Goal: Task Accomplishment & Management: Complete application form

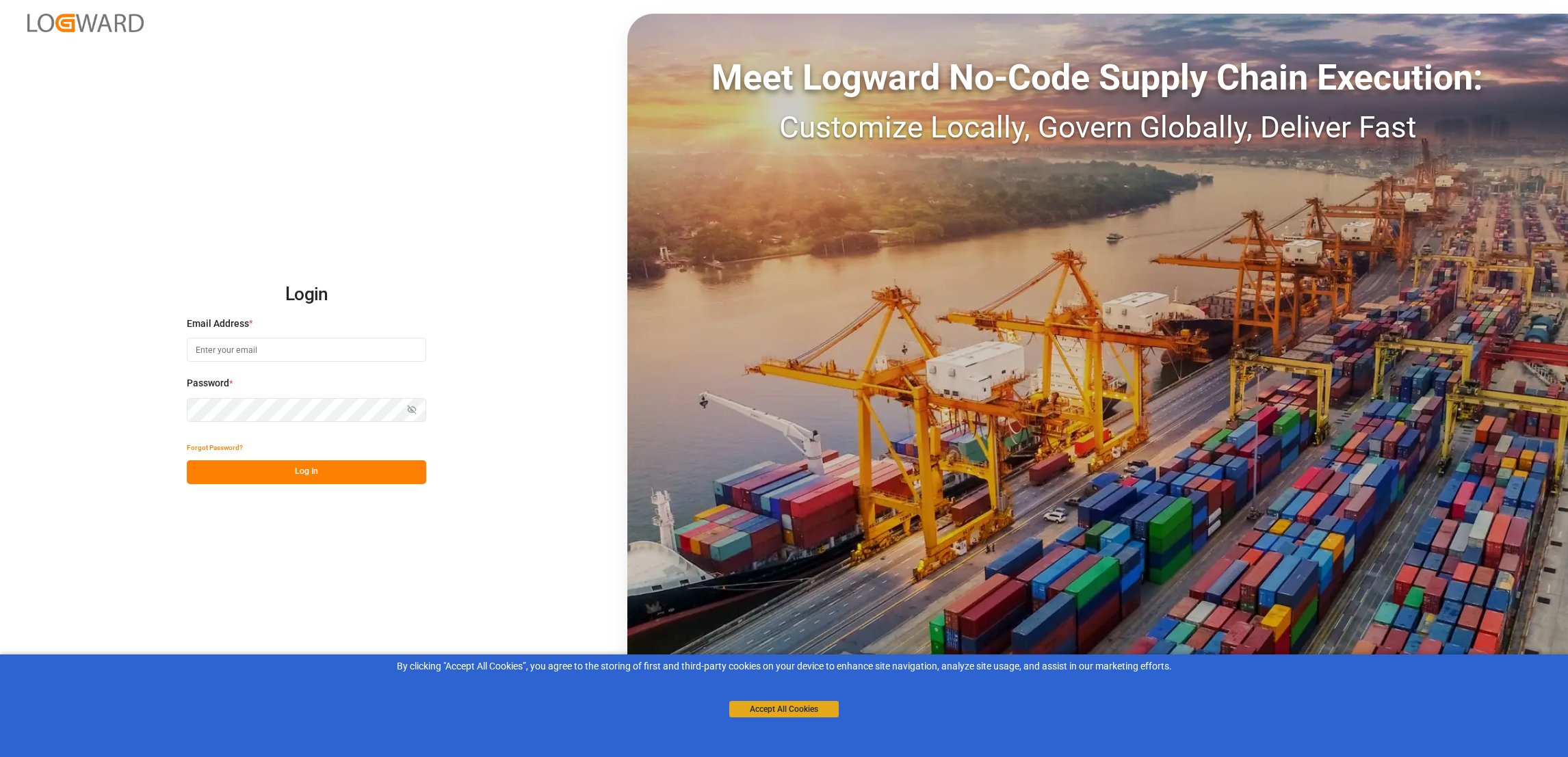
click at [801, 711] on button "Accept All Cookies" at bounding box center [783, 710] width 109 height 17
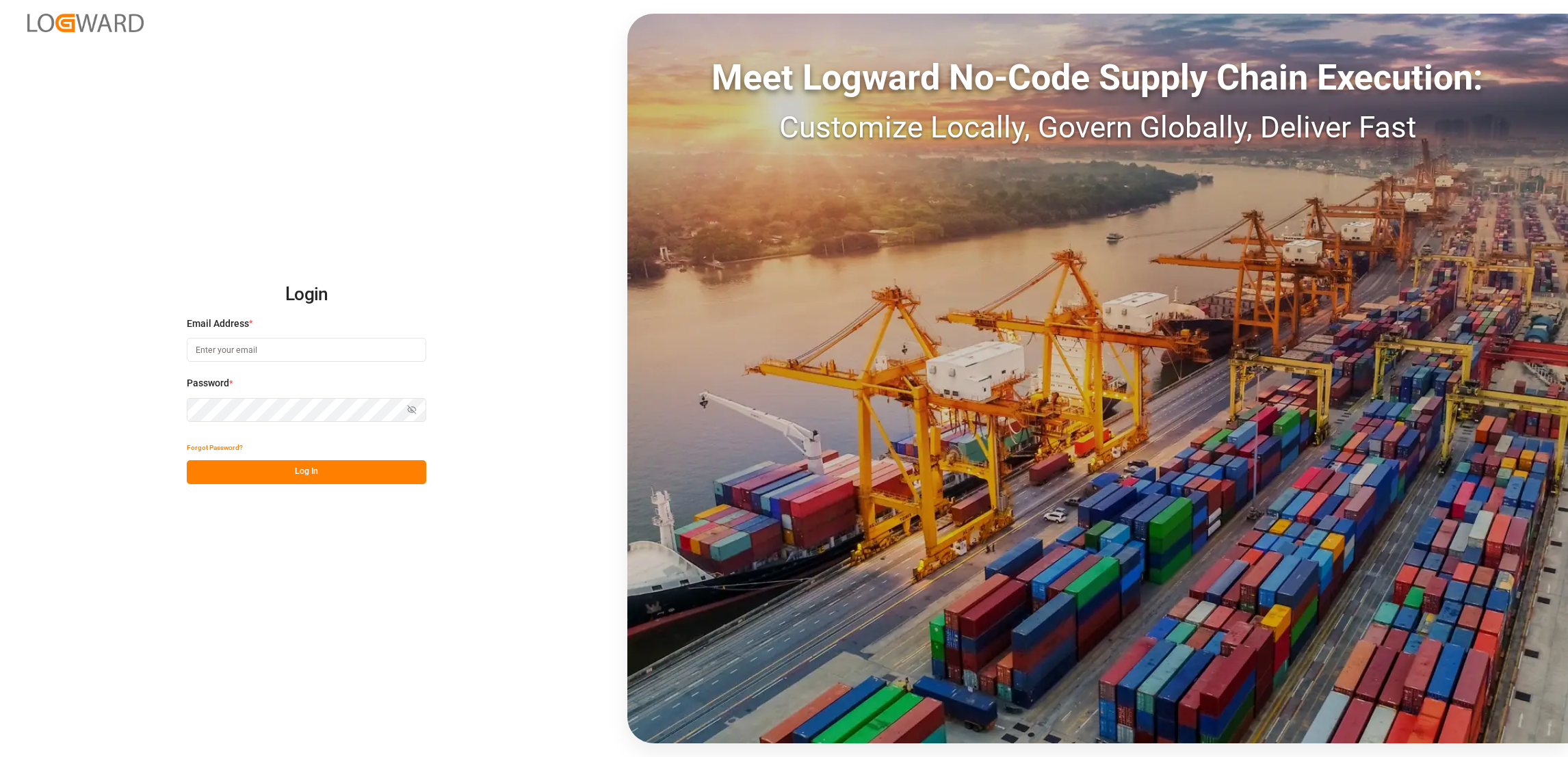
click at [301, 351] on input at bounding box center [306, 350] width 239 height 24
type input "e.lai@lodec.asia"
click at [350, 480] on button "Log In" at bounding box center [306, 472] width 239 height 24
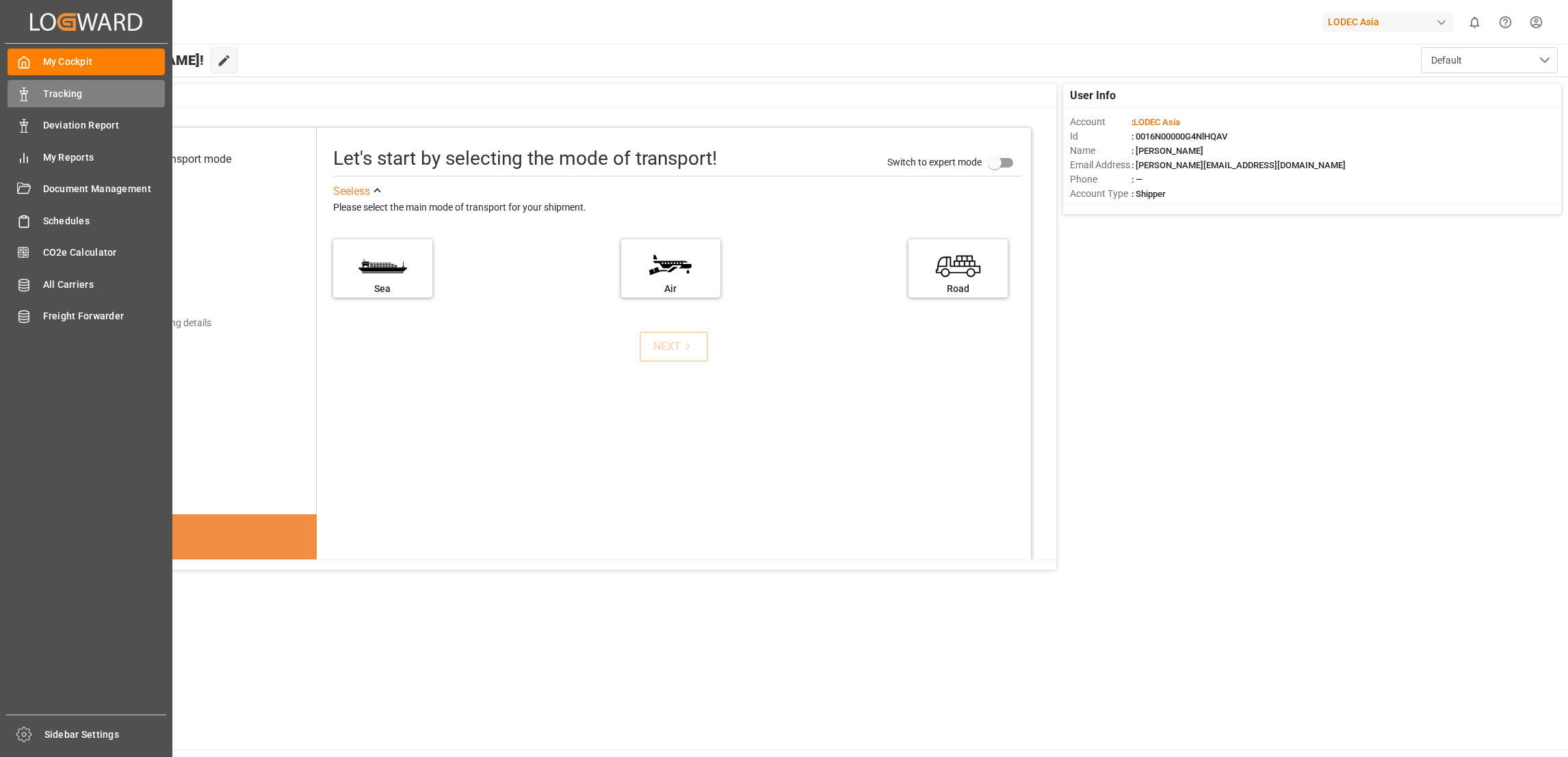
click at [64, 91] on span "Tracking" at bounding box center [104, 93] width 122 height 14
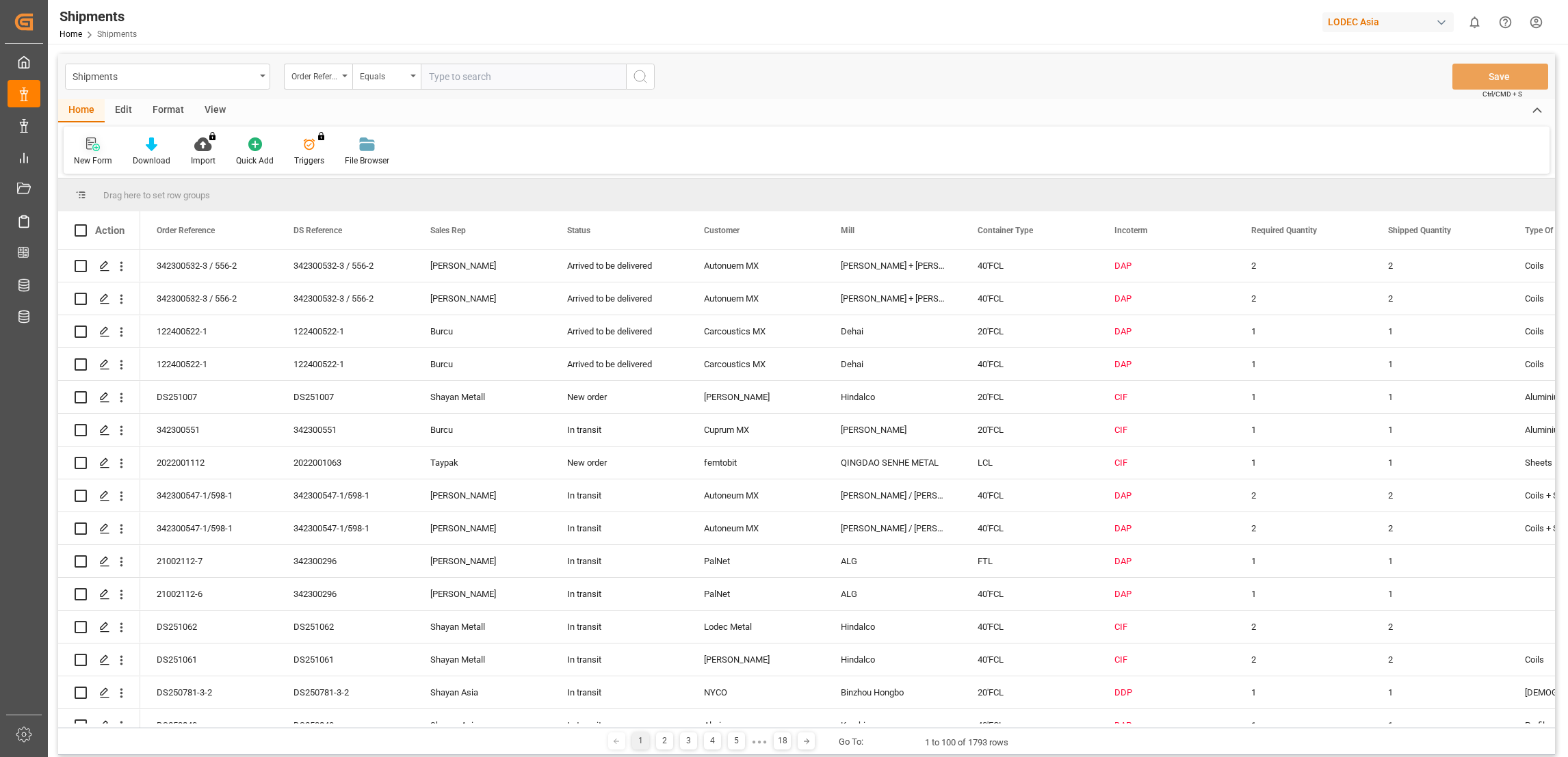
click at [91, 155] on div "New Form" at bounding box center [93, 161] width 38 height 12
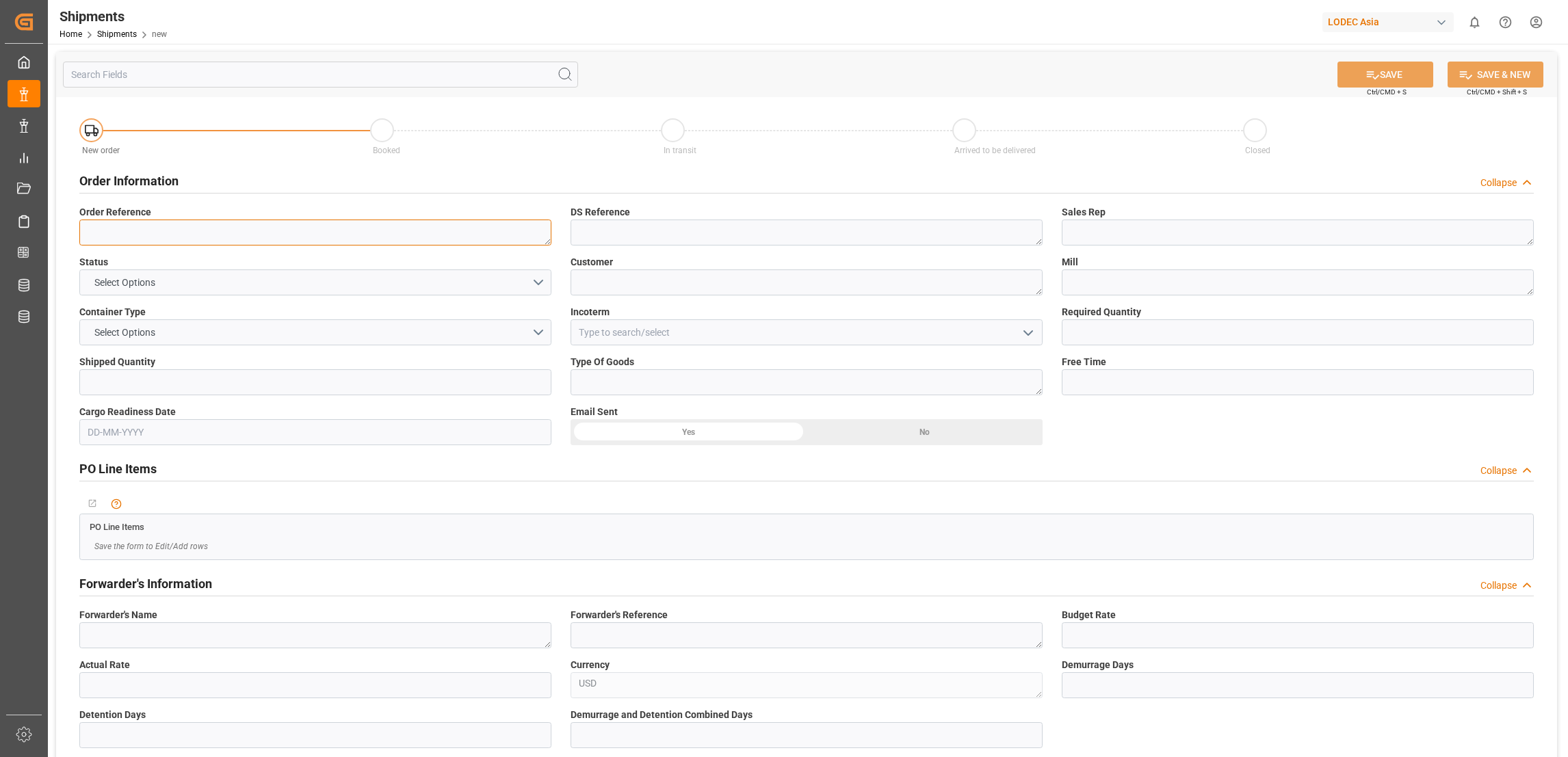
click at [208, 234] on textarea at bounding box center [315, 232] width 472 height 26
type textarea "DS240446-6"
click at [253, 288] on button "Select Options" at bounding box center [315, 281] width 472 height 26
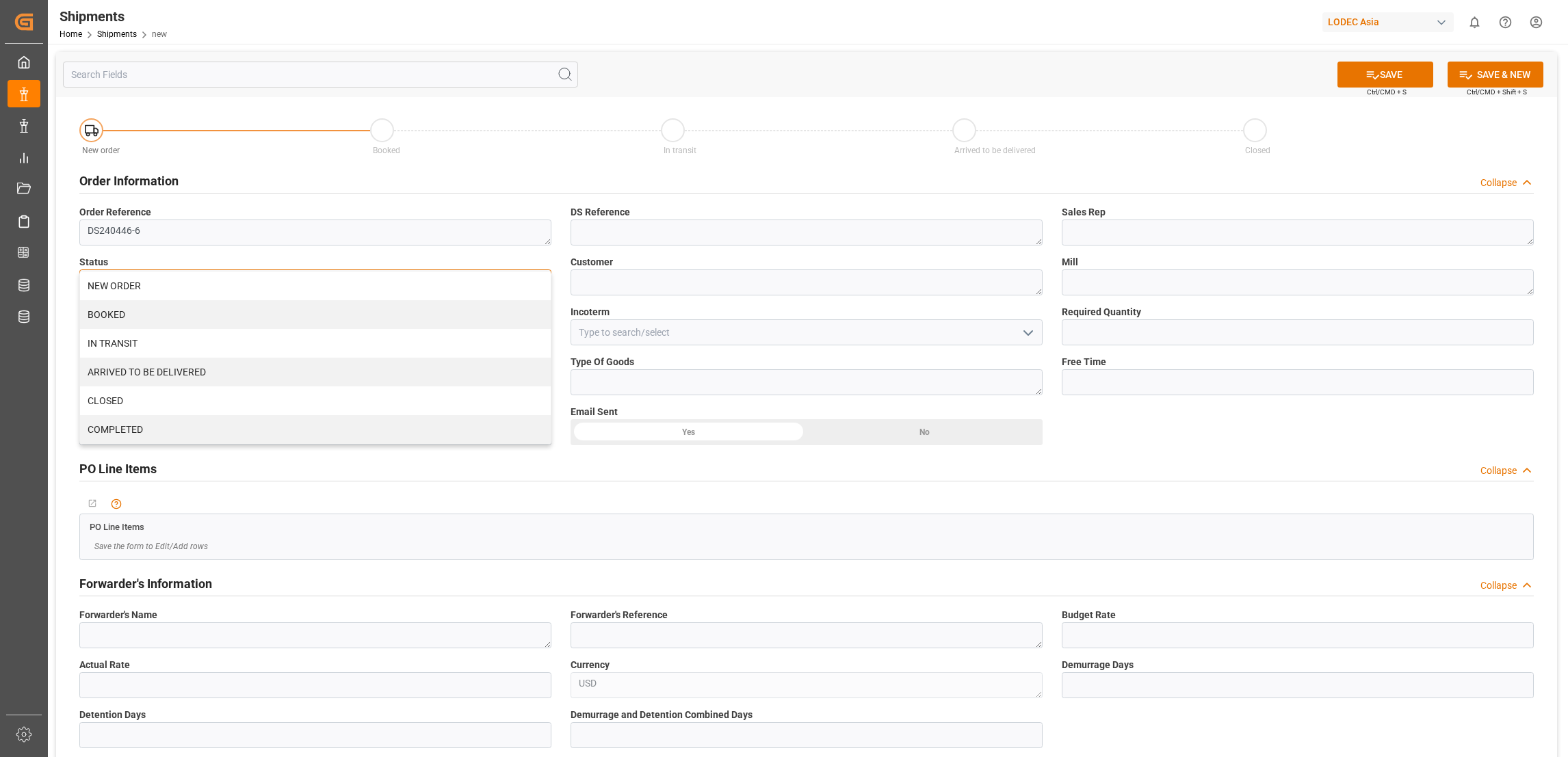
click at [179, 341] on div "IN TRANSIT" at bounding box center [315, 343] width 471 height 28
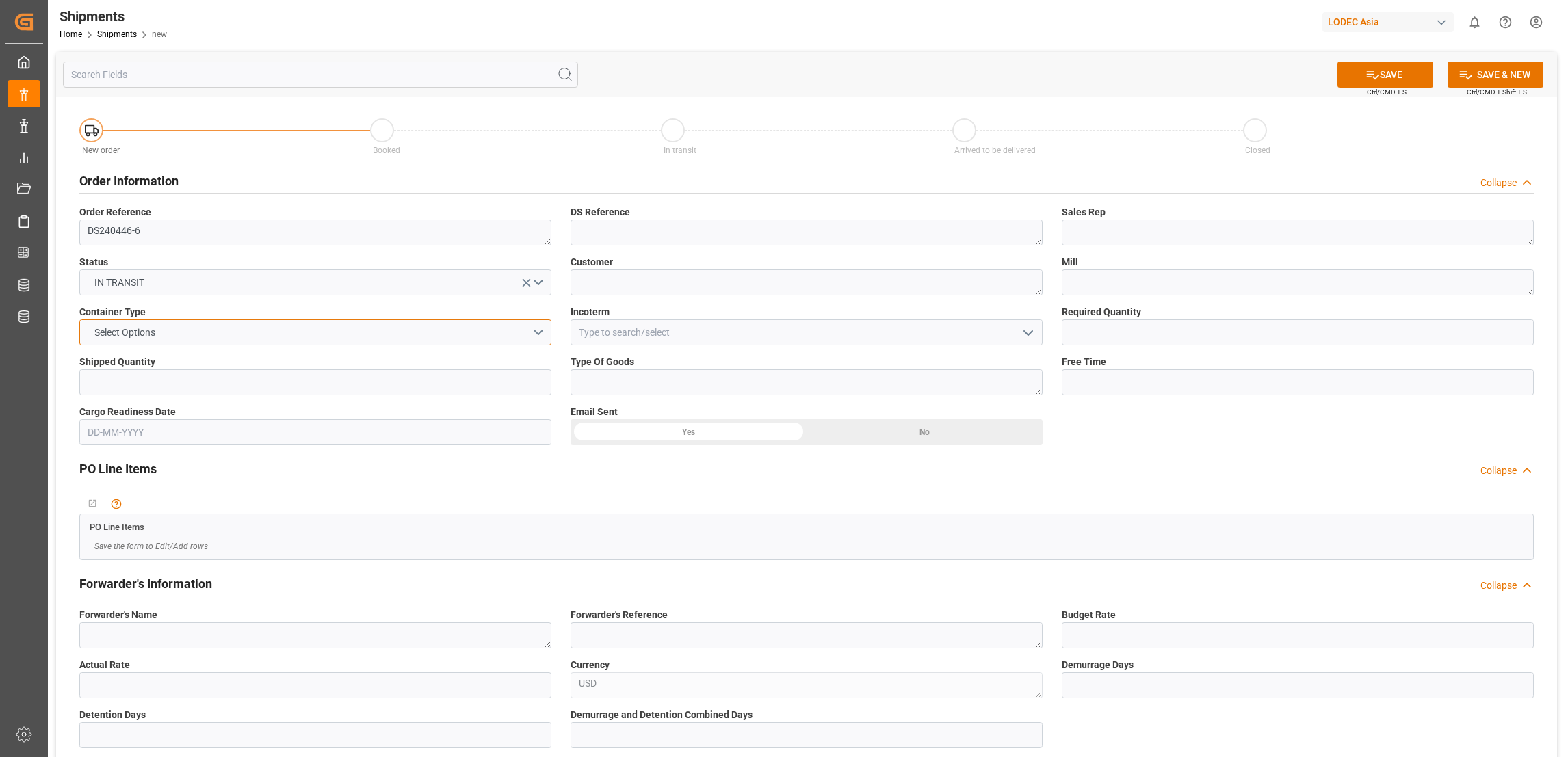
click at [200, 341] on button "Select Options" at bounding box center [315, 331] width 472 height 26
click at [146, 426] on div "20'FCL" at bounding box center [315, 421] width 471 height 28
click at [184, 386] on input "text" at bounding box center [315, 381] width 472 height 26
type input "1"
click at [592, 237] on textarea at bounding box center [806, 232] width 472 height 26
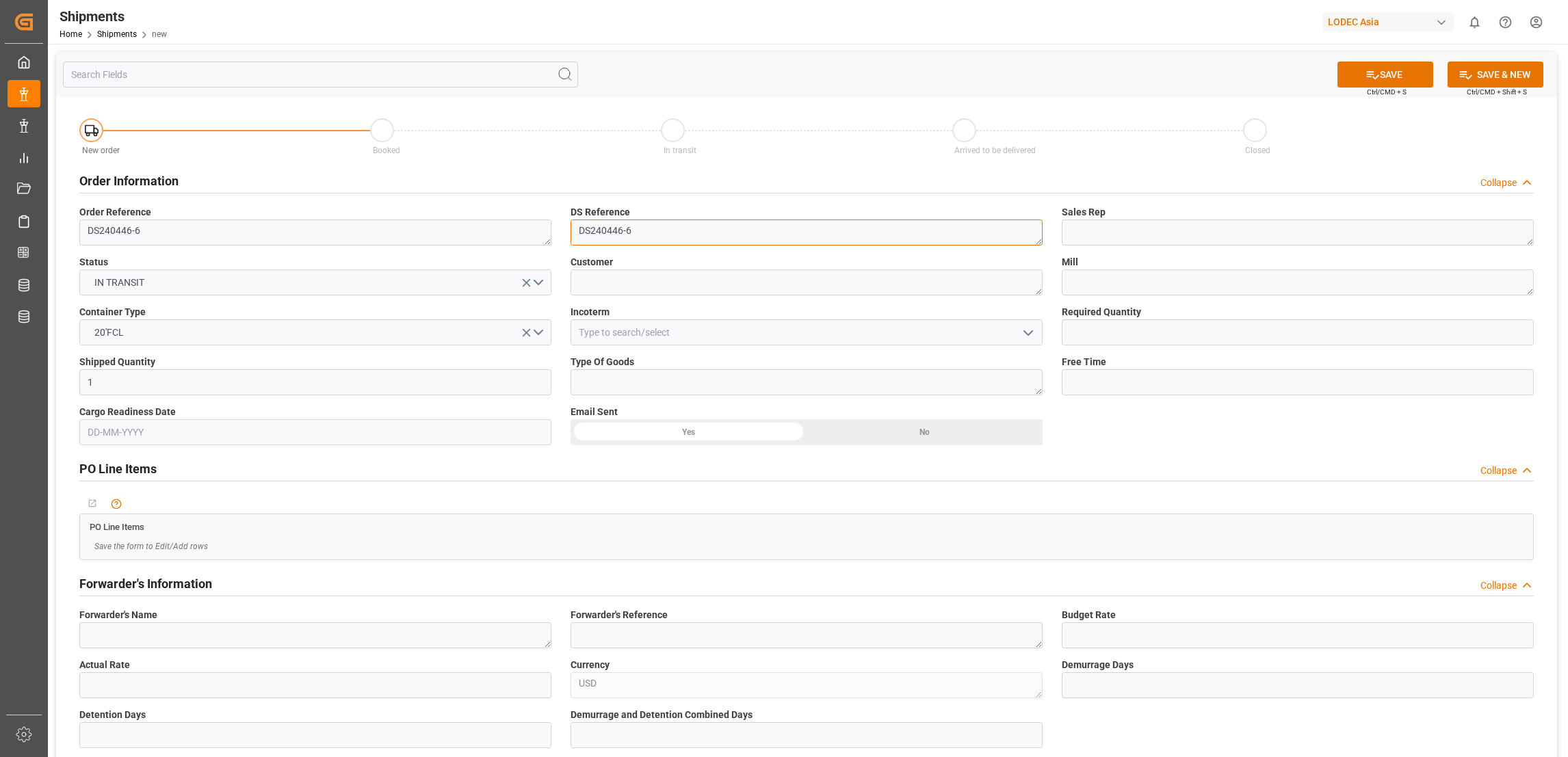
type textarea "DS240446-6"
click at [631, 279] on textarea at bounding box center [806, 281] width 472 height 26
type textarea "Metal Paint"
click at [647, 333] on input at bounding box center [806, 331] width 472 height 26
type input "C"
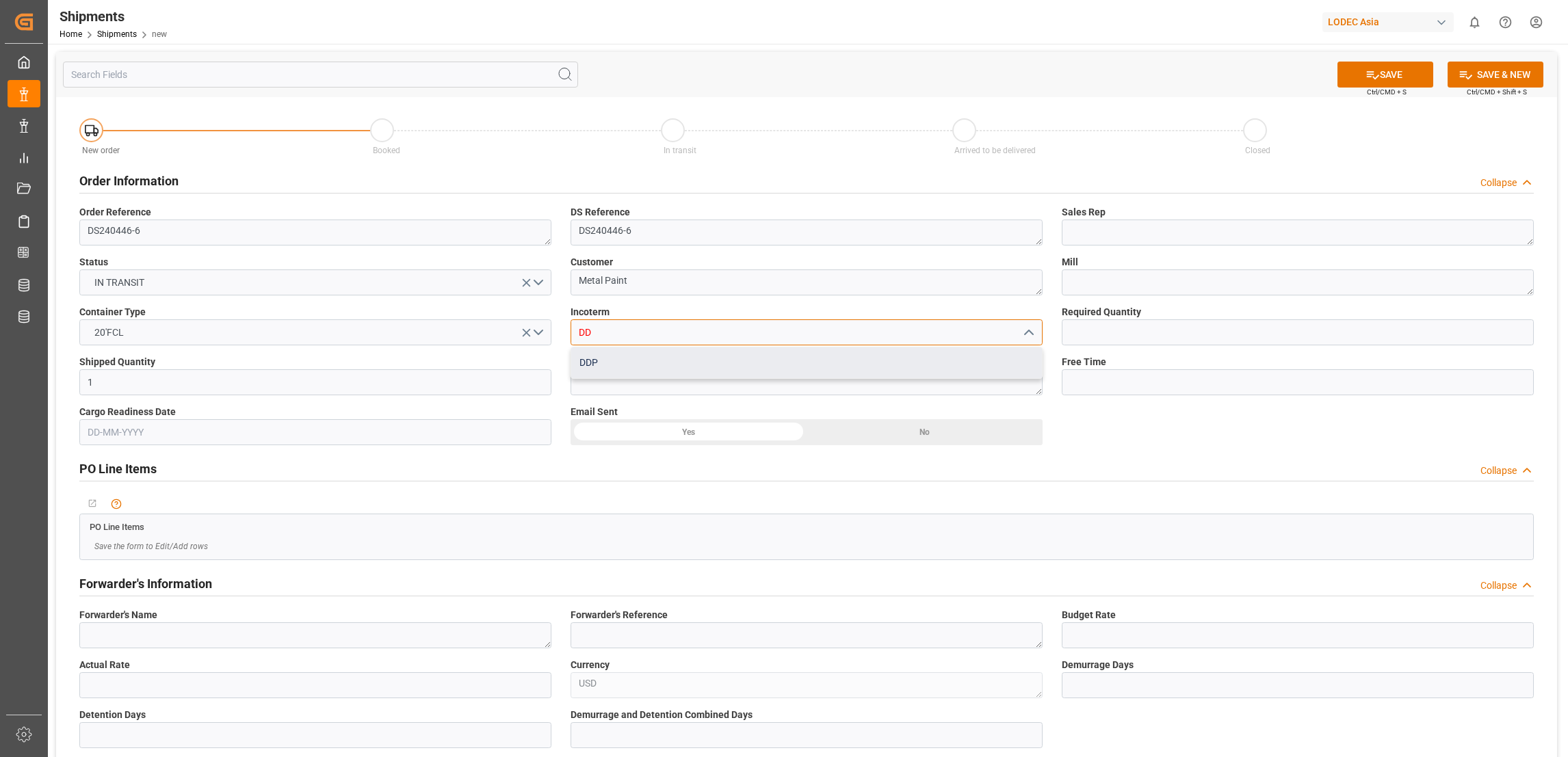
click at [647, 357] on div "DDP" at bounding box center [806, 362] width 471 height 31
type input "DDP"
click at [647, 376] on textarea at bounding box center [806, 381] width 472 height 26
type textarea "Coils"
click at [1111, 231] on textarea at bounding box center [1297, 232] width 472 height 26
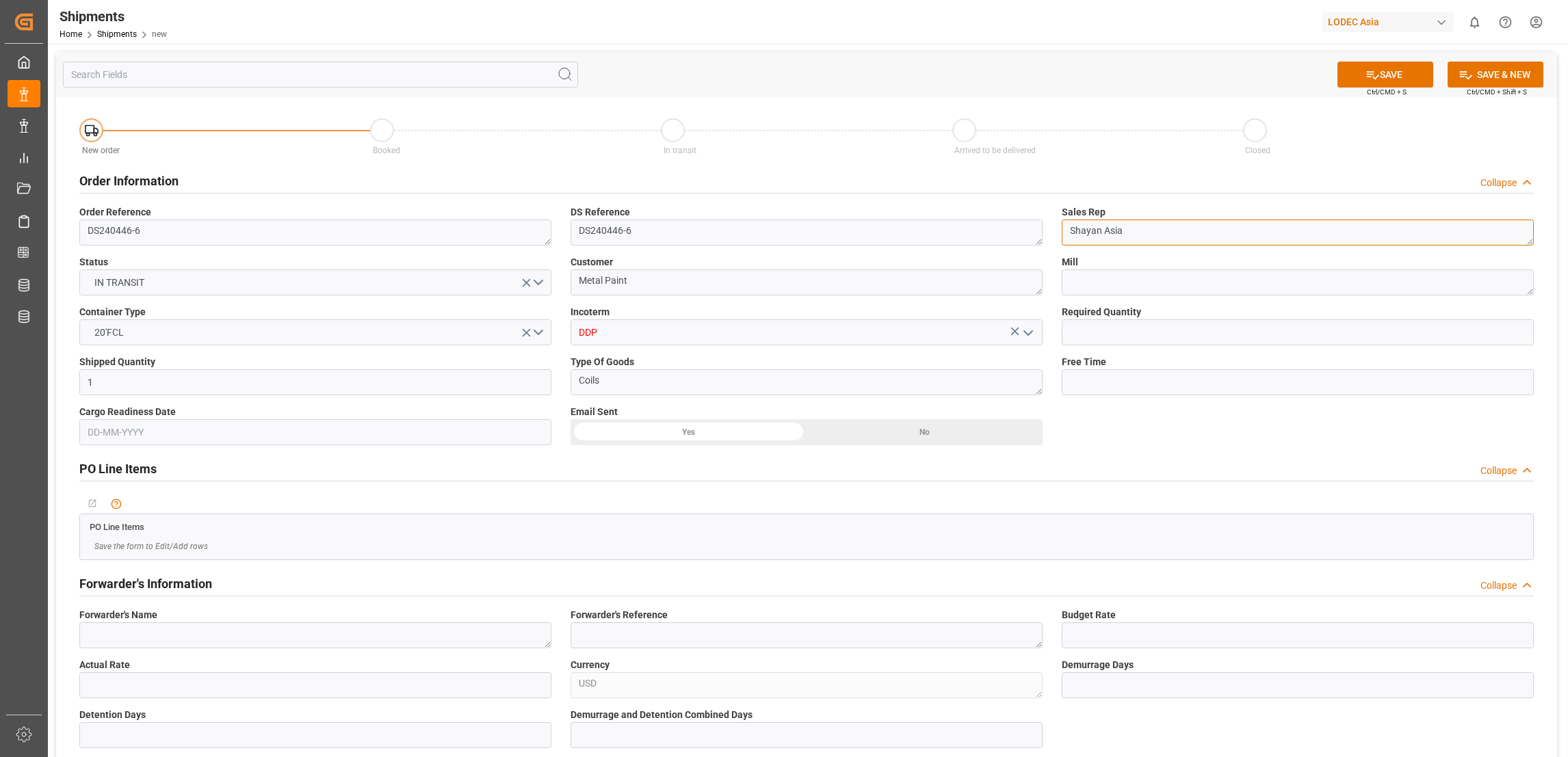
type textarea "Shayan Asia"
click at [1133, 279] on textarea at bounding box center [1297, 281] width 472 height 26
type textarea "[PERSON_NAME]"
click at [1151, 338] on input "text" at bounding box center [1297, 331] width 472 height 26
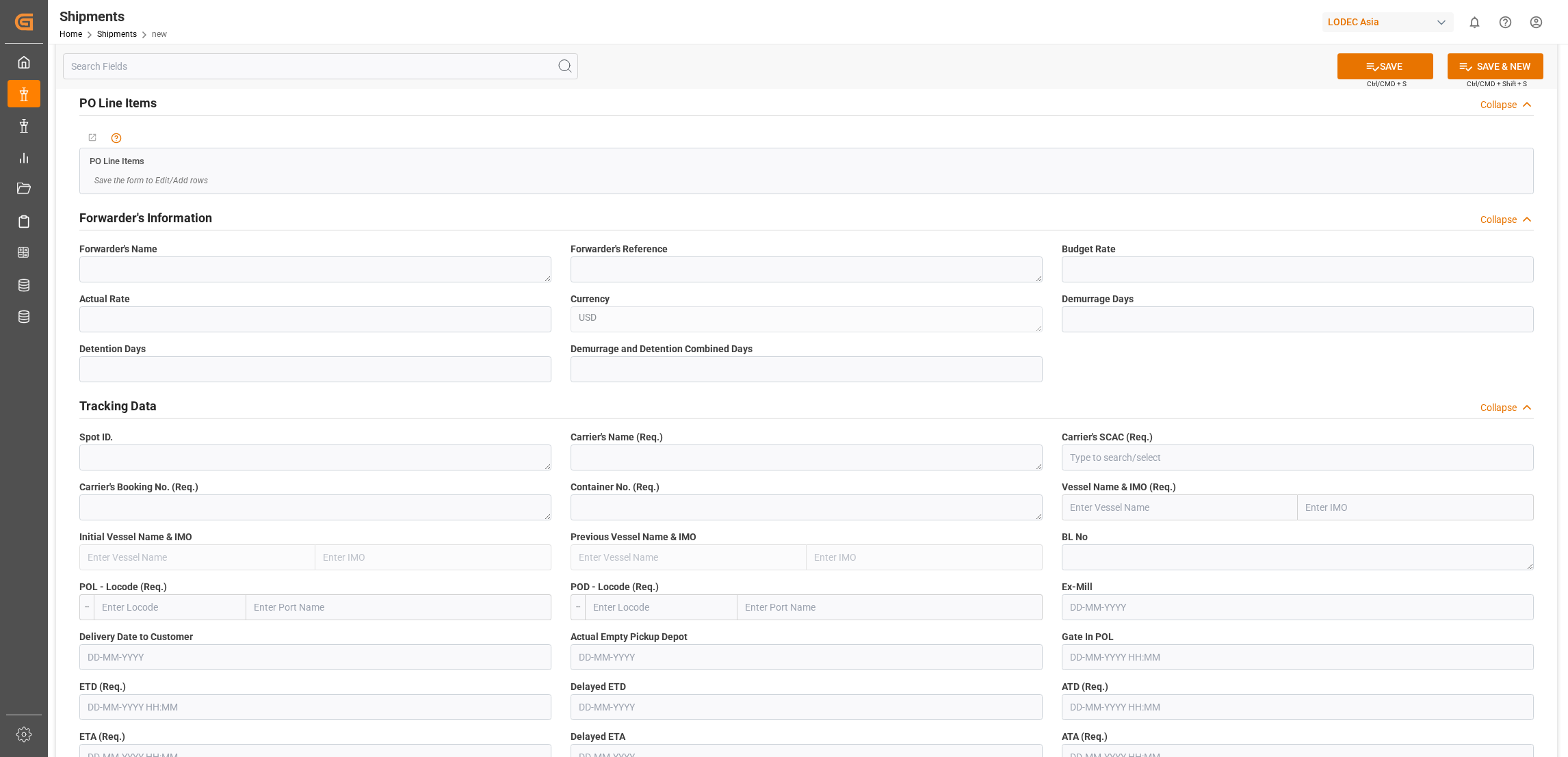
scroll to position [411, 0]
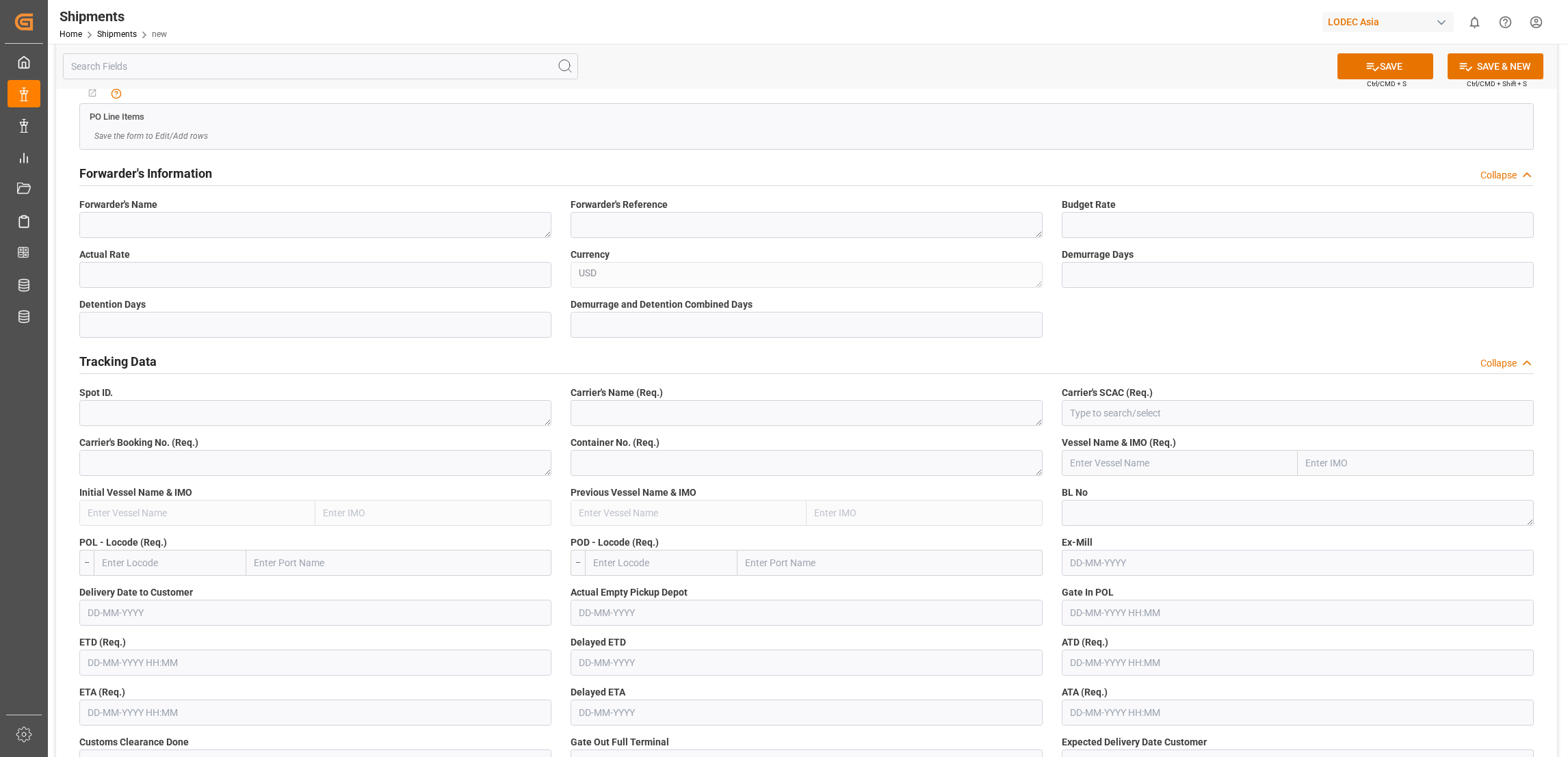
type input "1"
click at [182, 464] on textarea at bounding box center [315, 462] width 472 height 26
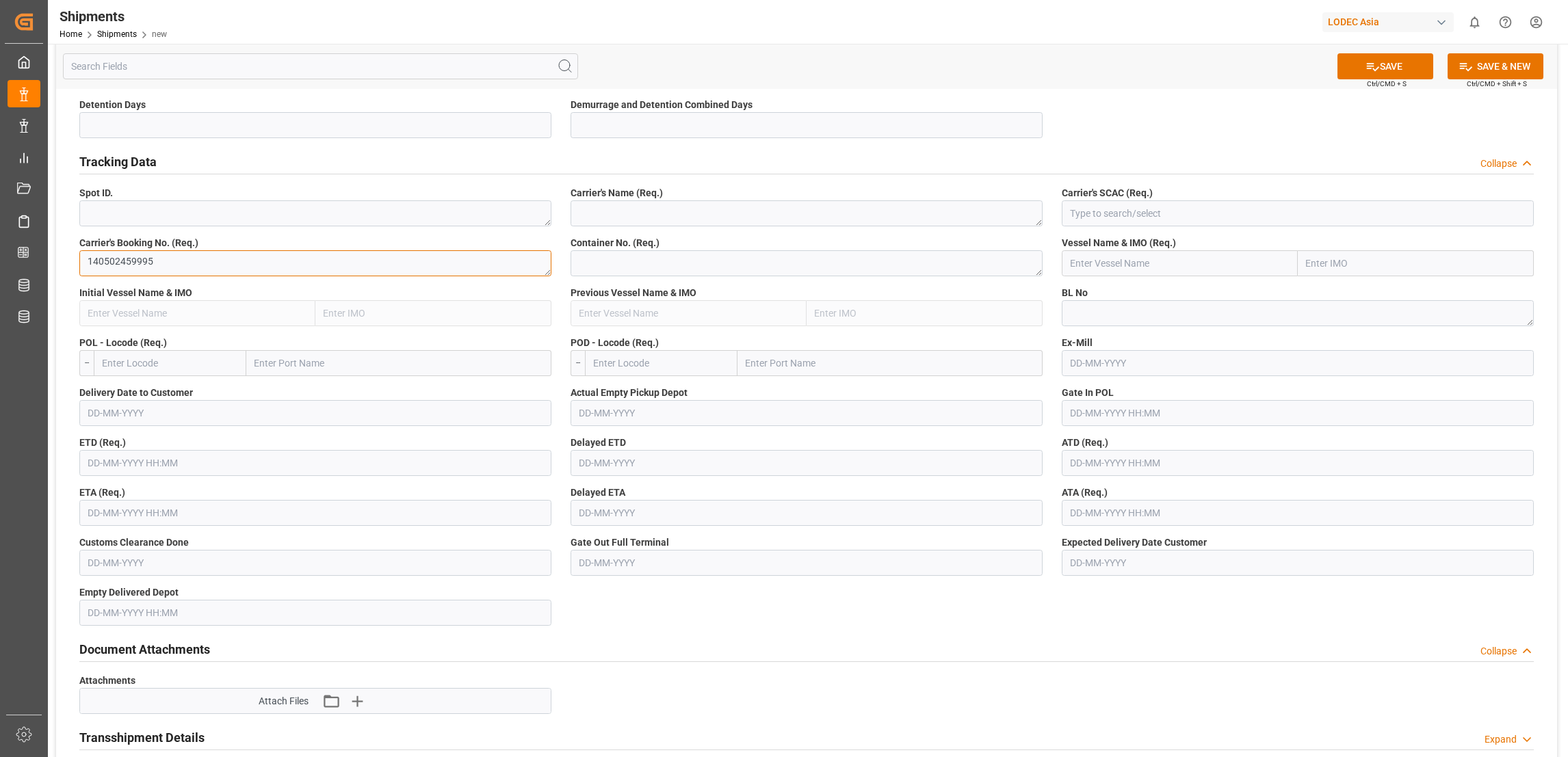
scroll to position [615, 0]
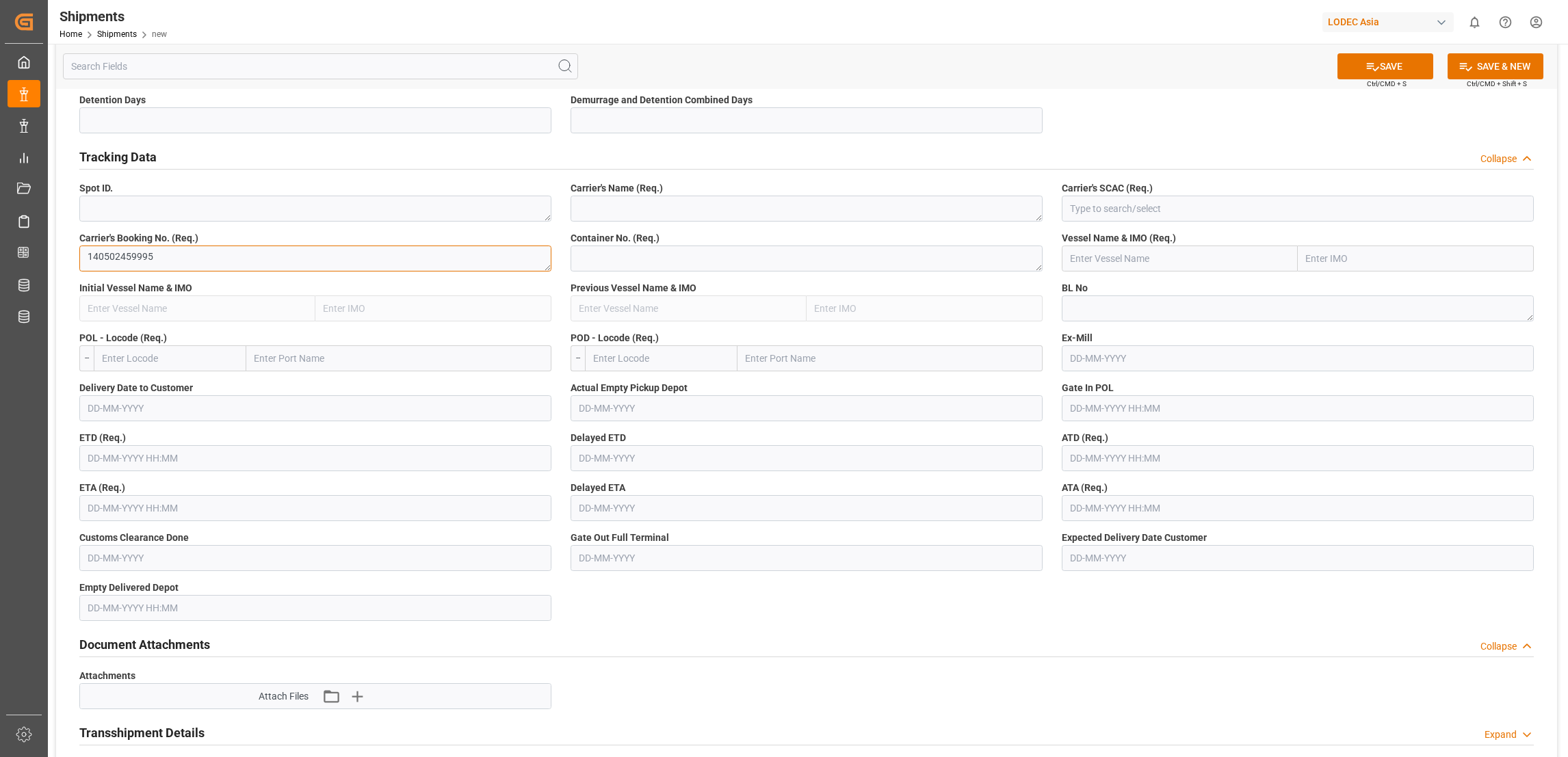
type textarea "140502459995"
click at [227, 461] on input "text" at bounding box center [315, 457] width 472 height 26
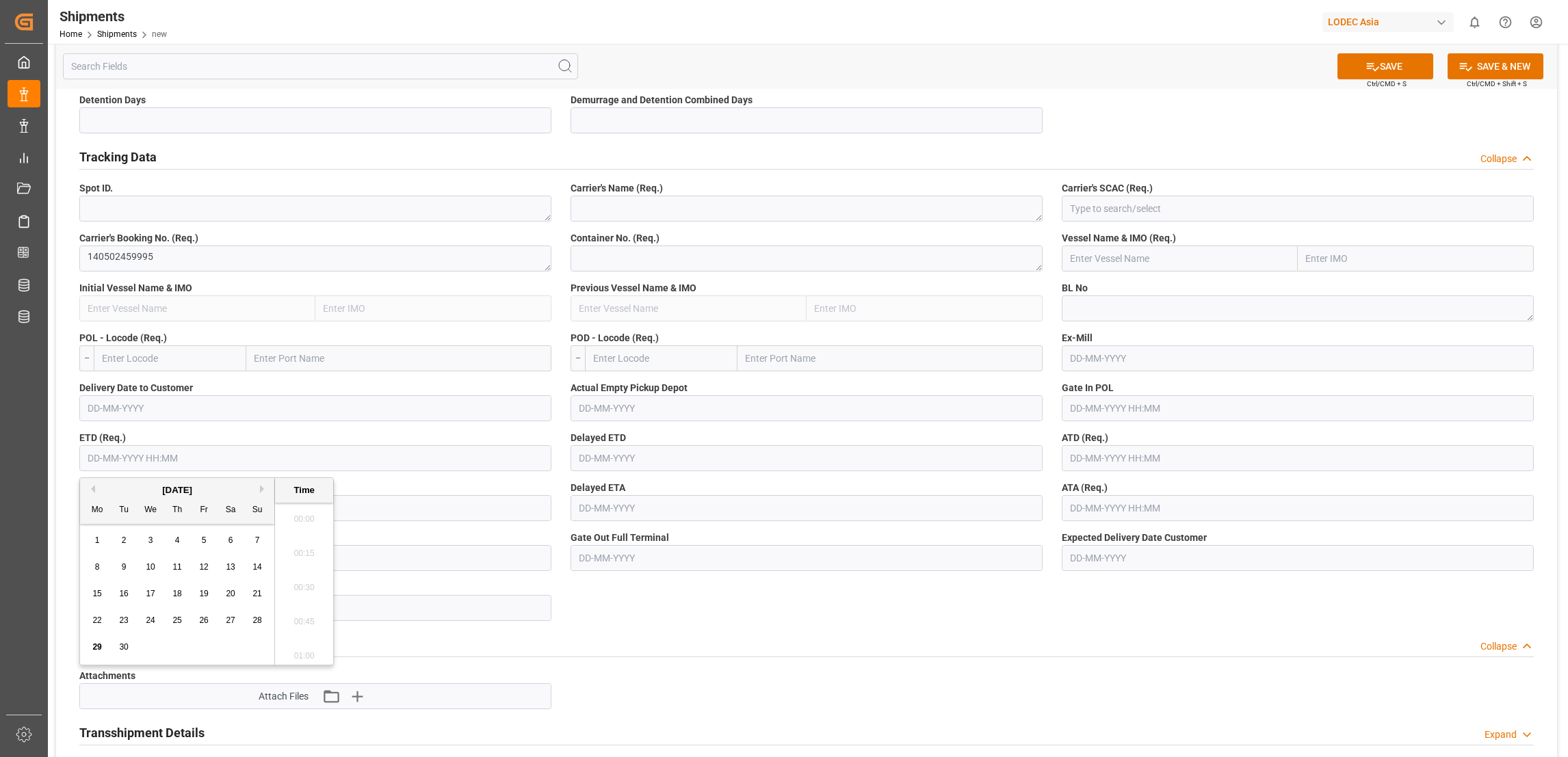
scroll to position [2157, 0]
click at [258, 623] on span "28" at bounding box center [257, 620] width 9 height 9
type input "[DATE] 00:00"
click at [246, 435] on label "ETD (Req.)" at bounding box center [315, 437] width 472 height 14
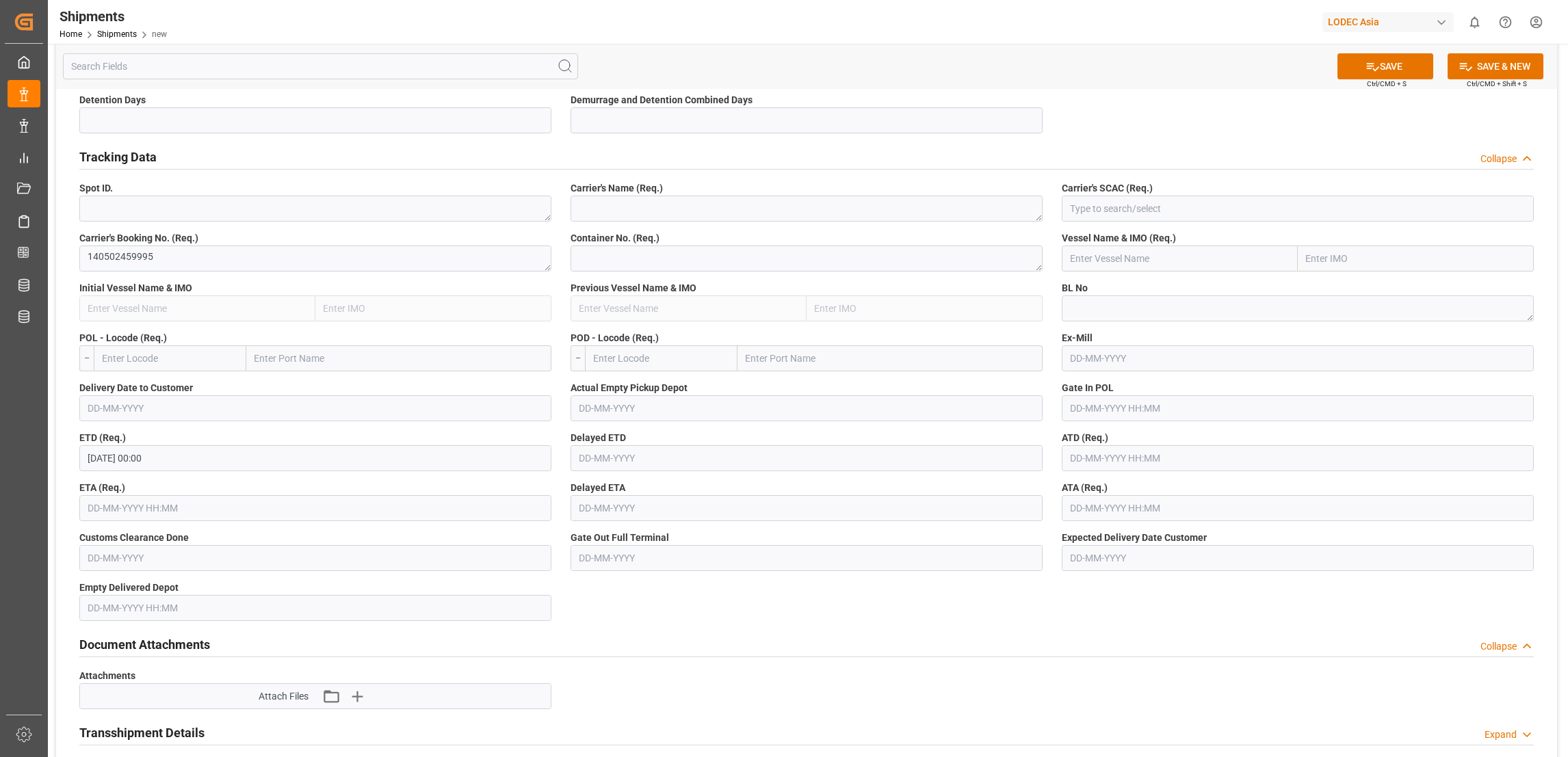
click at [197, 510] on input "text" at bounding box center [315, 507] width 472 height 26
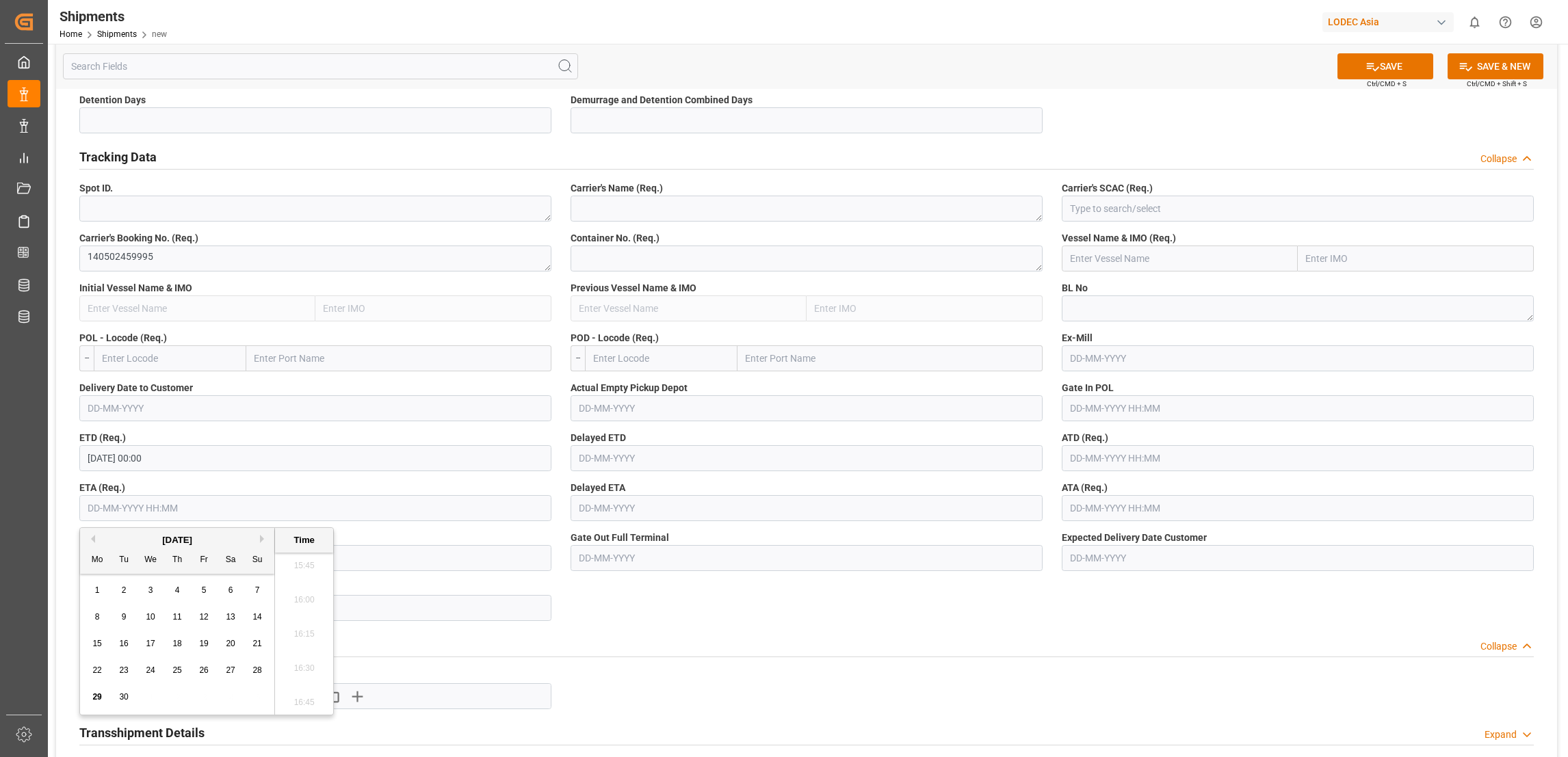
click at [261, 539] on button "Next Month" at bounding box center [264, 539] width 8 height 8
click at [207, 618] on div "7" at bounding box center [204, 618] width 17 height 17
type input "[DATE] 00:00"
click at [445, 583] on label "Empty Delivered Depot" at bounding box center [315, 587] width 472 height 14
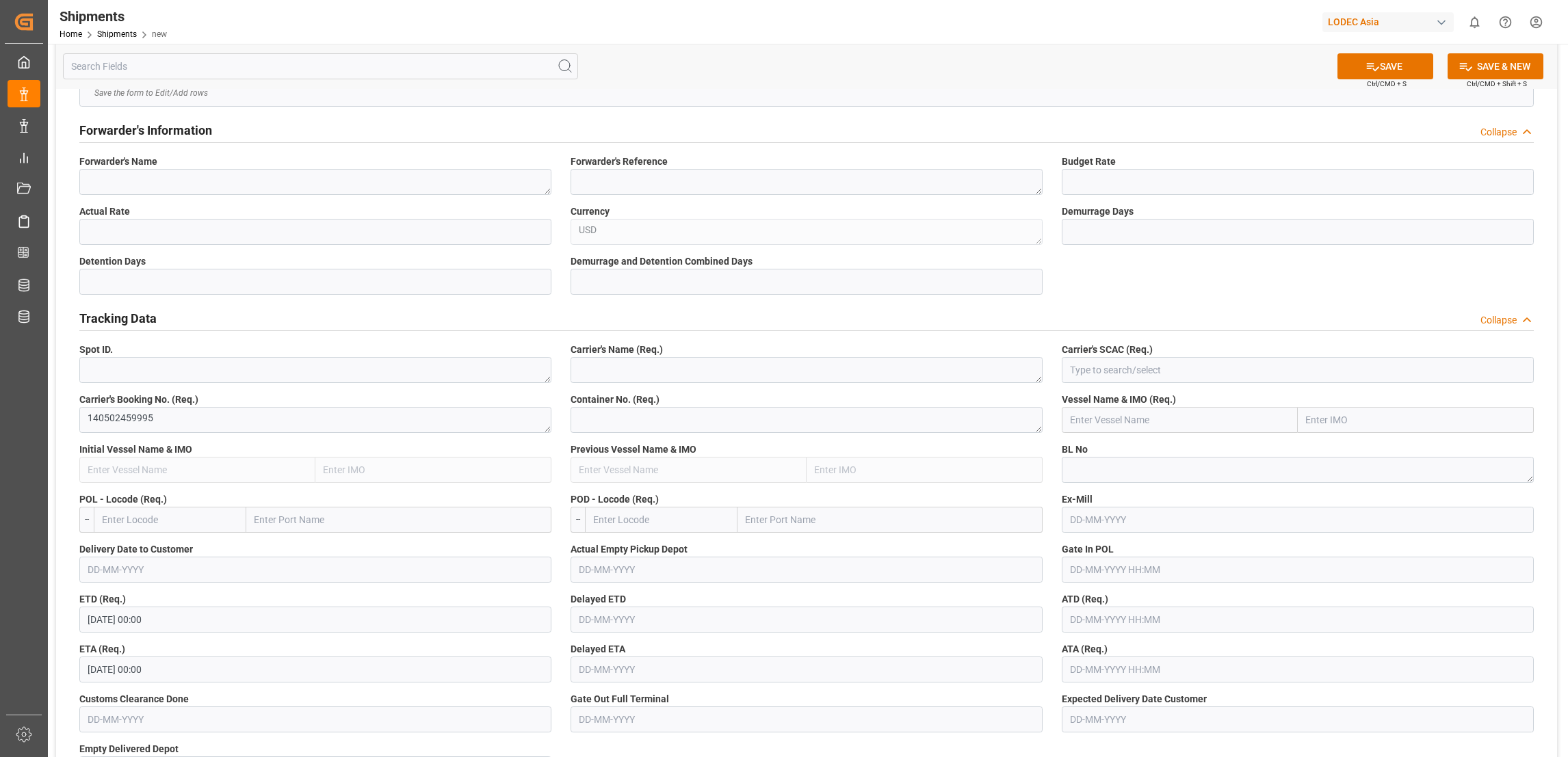
scroll to position [411, 0]
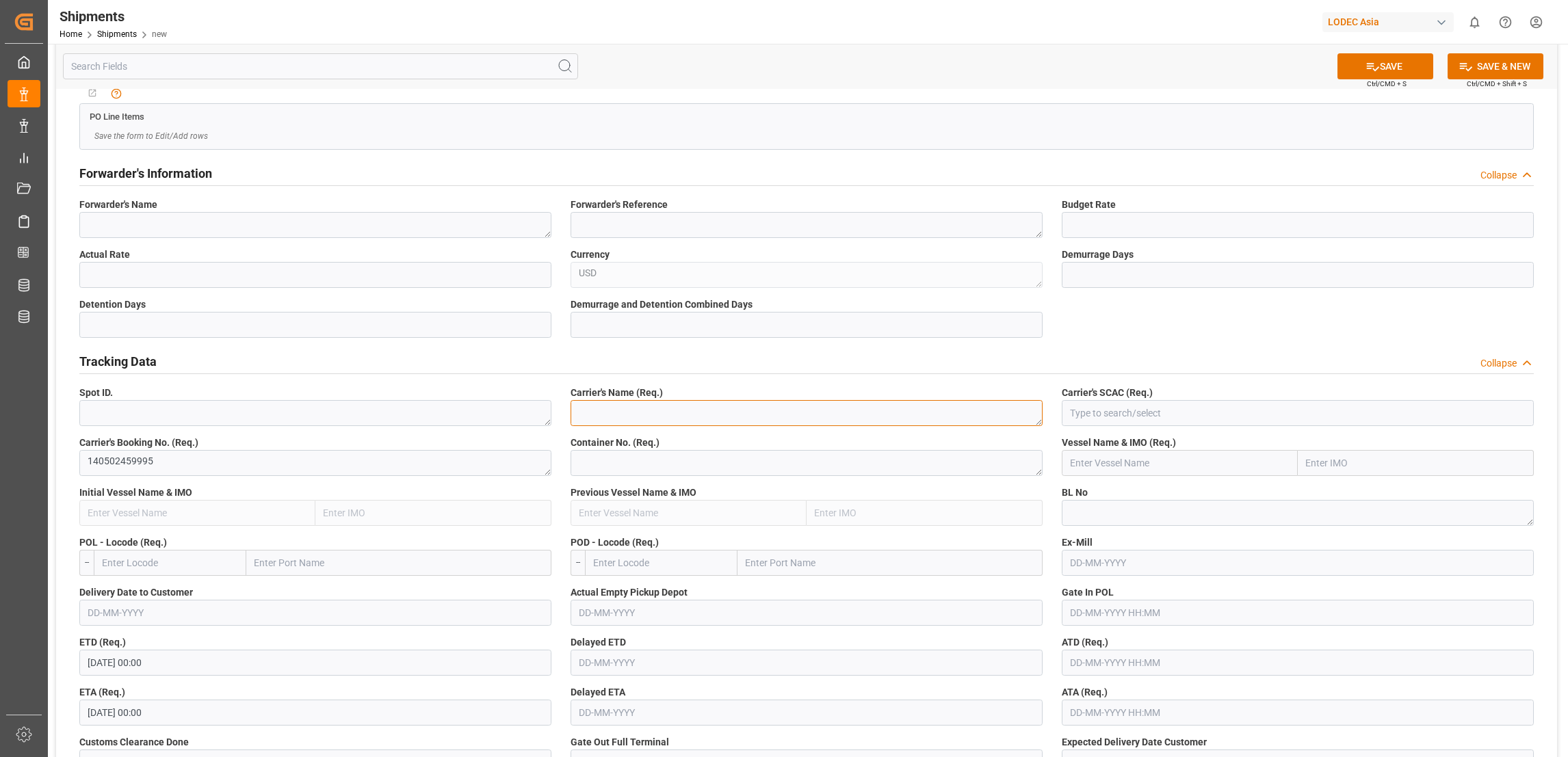
click at [667, 411] on textarea at bounding box center [806, 412] width 472 height 26
type textarea "Evergreen"
click at [668, 464] on textarea at bounding box center [806, 462] width 472 height 26
type textarea "EGHU3519266"
click at [692, 565] on input "text" at bounding box center [661, 562] width 152 height 26
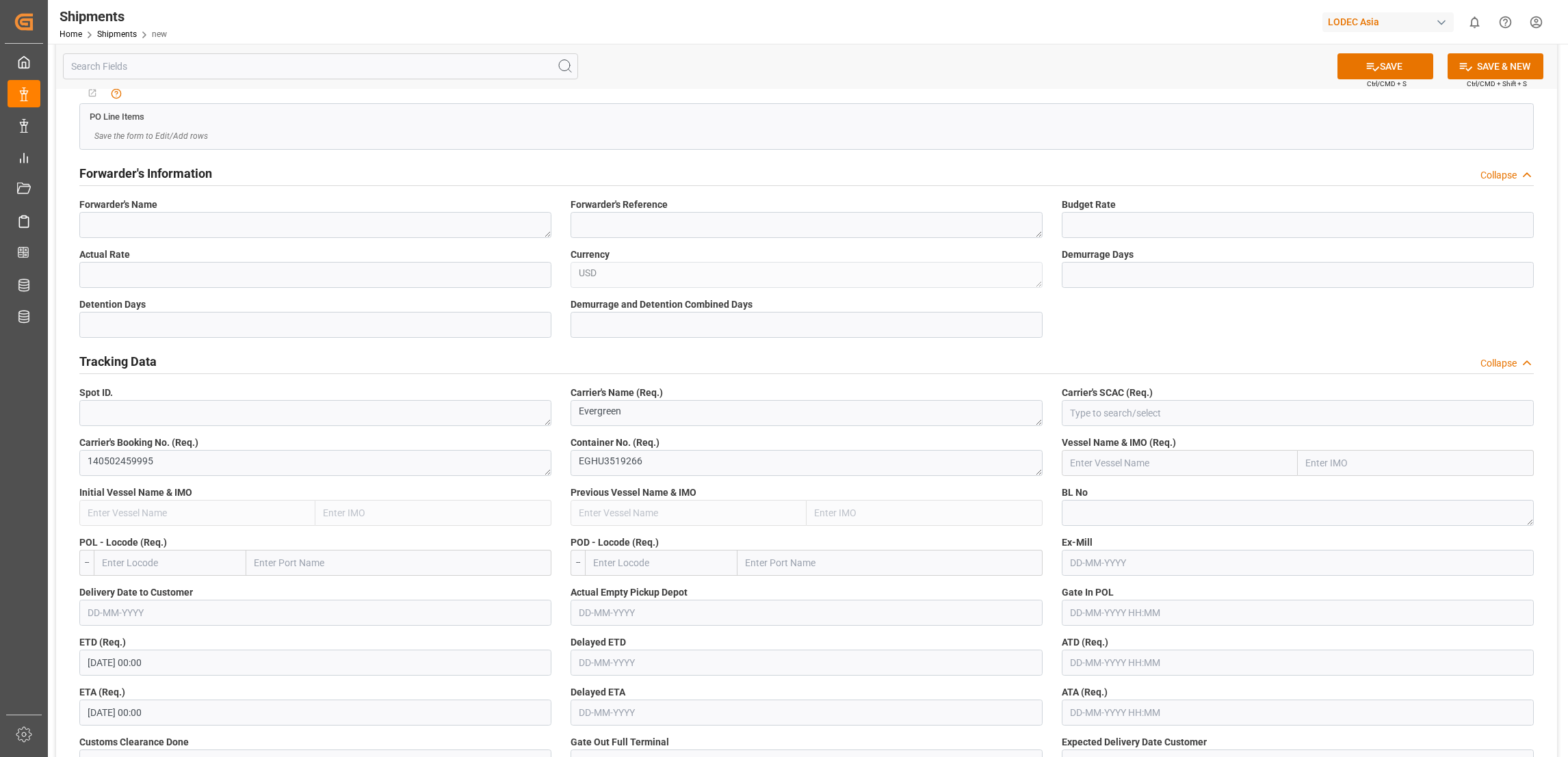
click at [782, 564] on input "text" at bounding box center [890, 562] width 305 height 26
type input "qingdao"
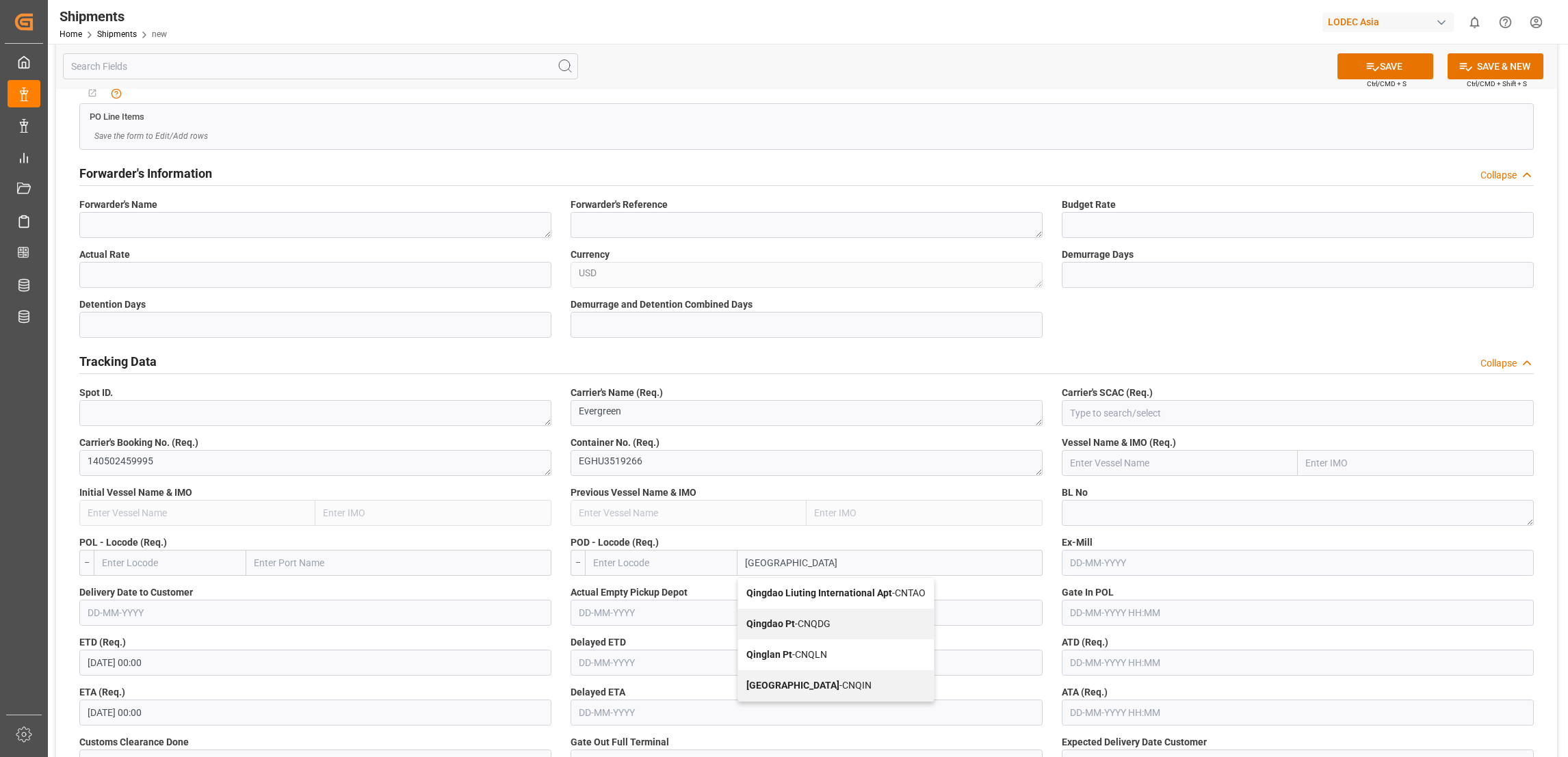
click at [845, 625] on div "Qingdao Pt - CNQDG" at bounding box center [836, 624] width 196 height 31
type input "CNQDG"
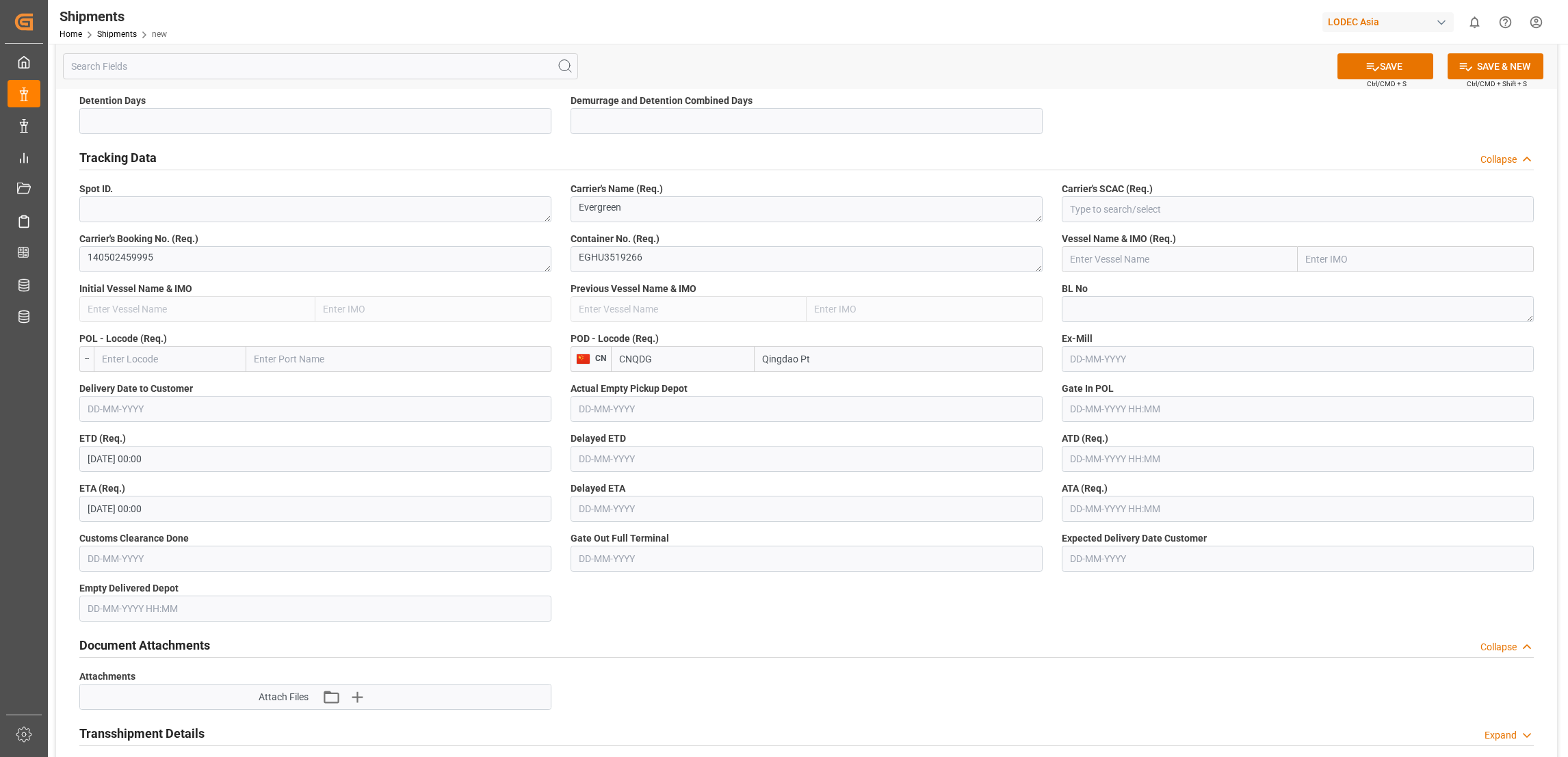
scroll to position [615, 0]
type input "Qingdao Pt"
click at [1117, 208] on input at bounding box center [1297, 208] width 472 height 26
click at [1137, 202] on input at bounding box center [1297, 208] width 472 height 26
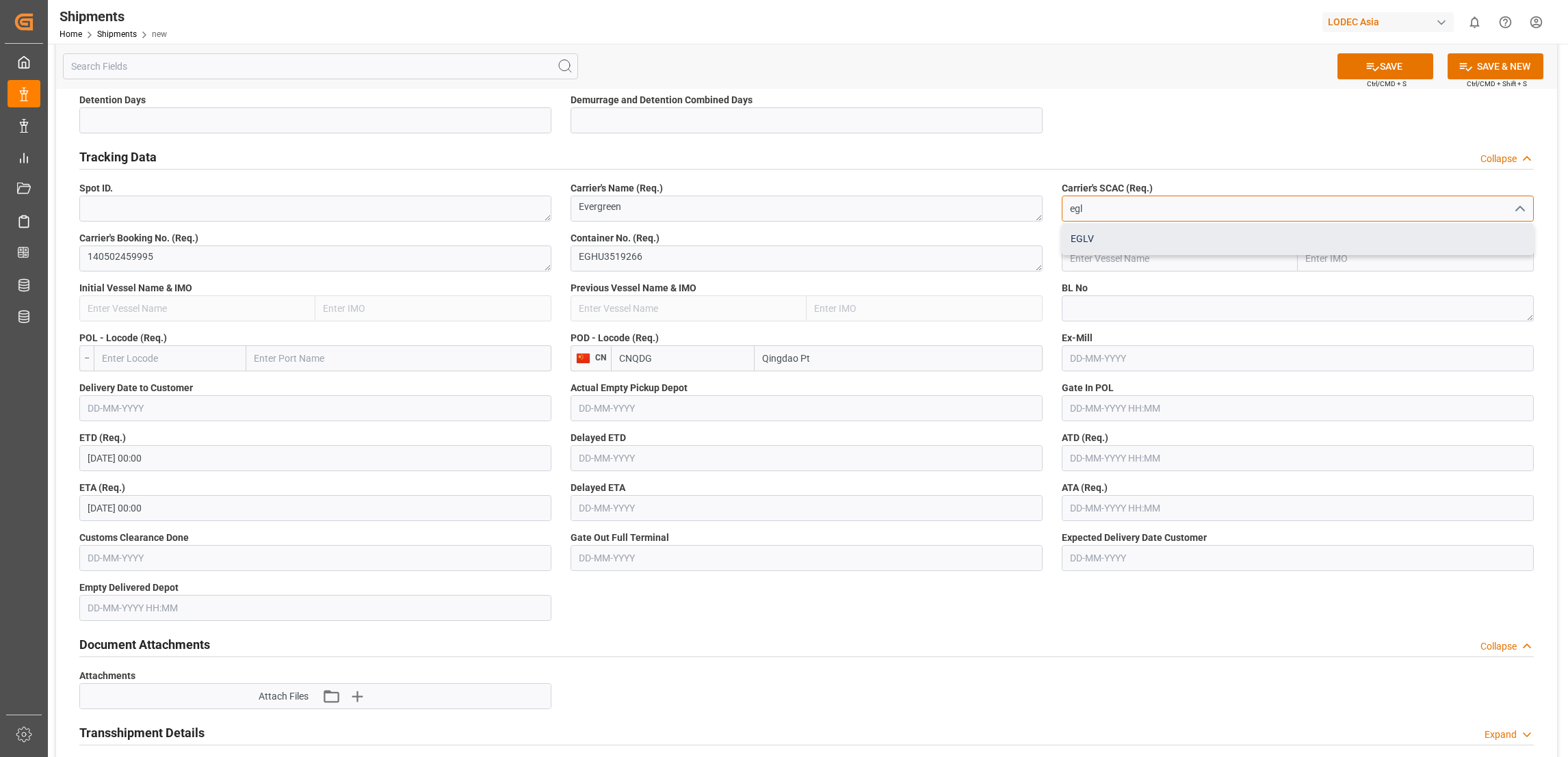
click at [1119, 232] on div "EGLV" at bounding box center [1297, 238] width 471 height 31
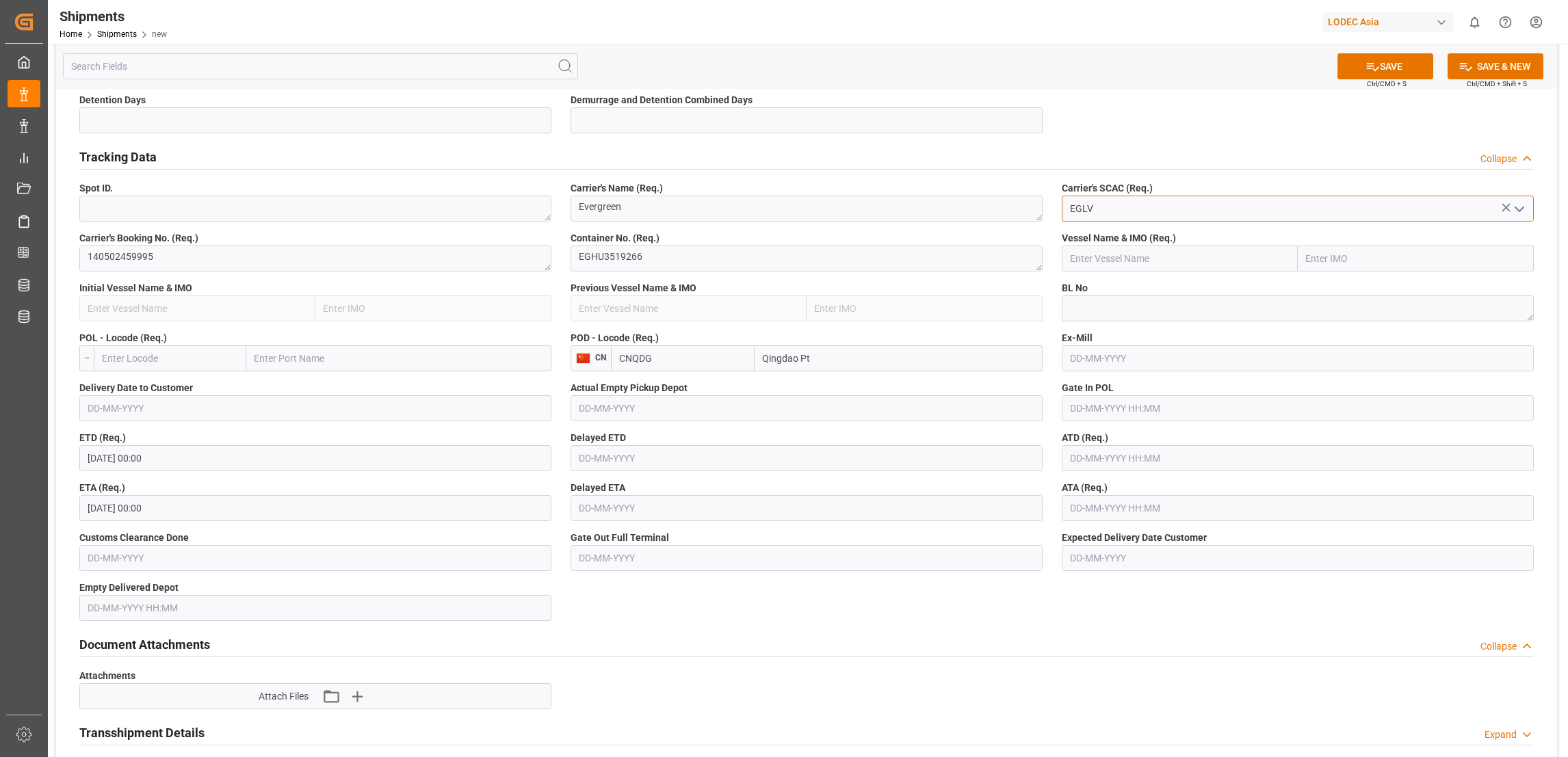
type input "EGLV"
click at [1224, 257] on input "text" at bounding box center [1179, 258] width 236 height 26
click at [1141, 288] on span "EVER ACE - 9893890" at bounding box center [1112, 288] width 84 height 11
type input "EVER ACE"
type input "9893890"
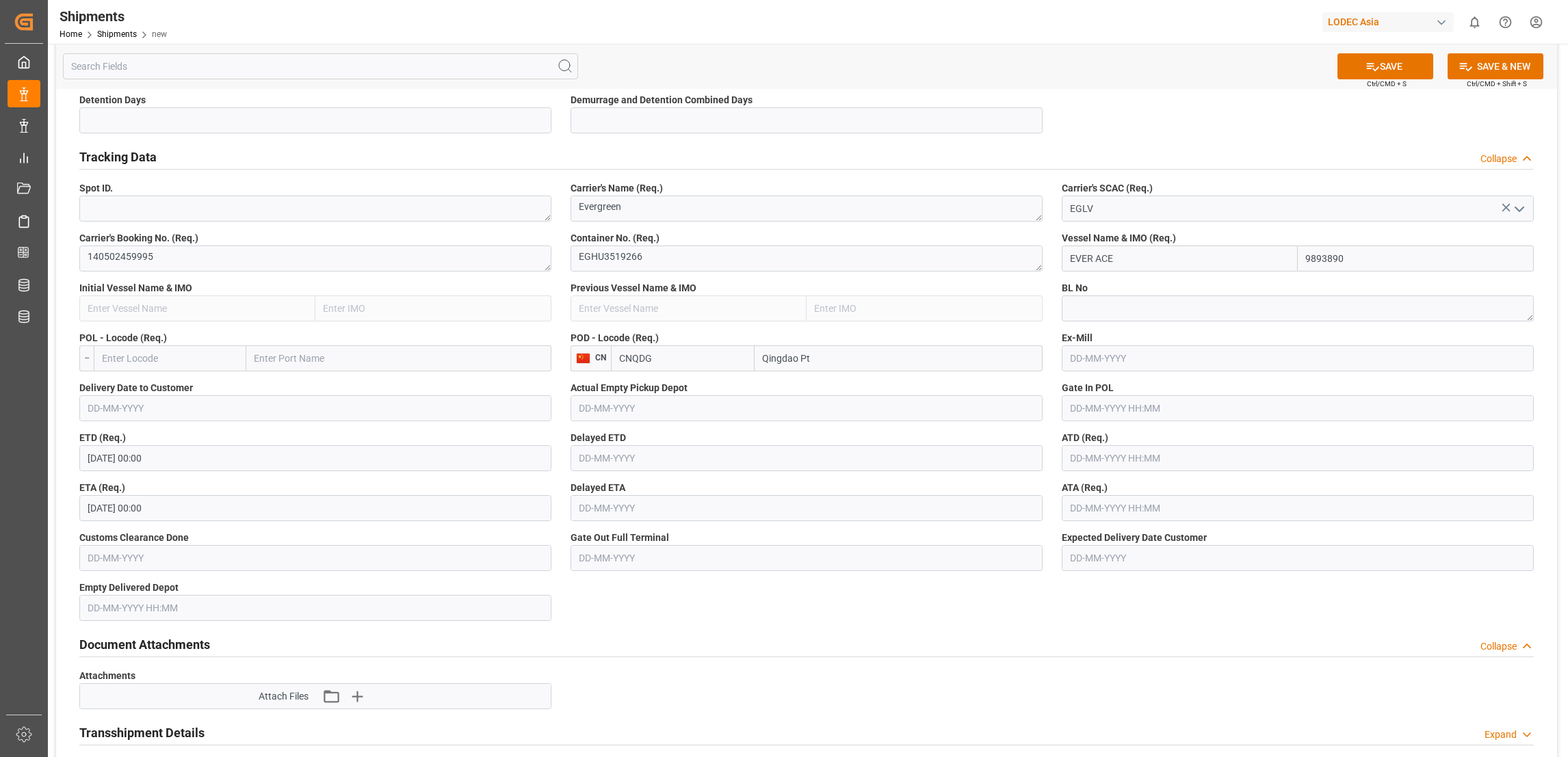
type input "EVER ACE"
click at [1123, 311] on textarea at bounding box center [1297, 308] width 472 height 26
type textarea "140502459995"
click at [1164, 335] on label "Ex-Mill" at bounding box center [1297, 337] width 472 height 14
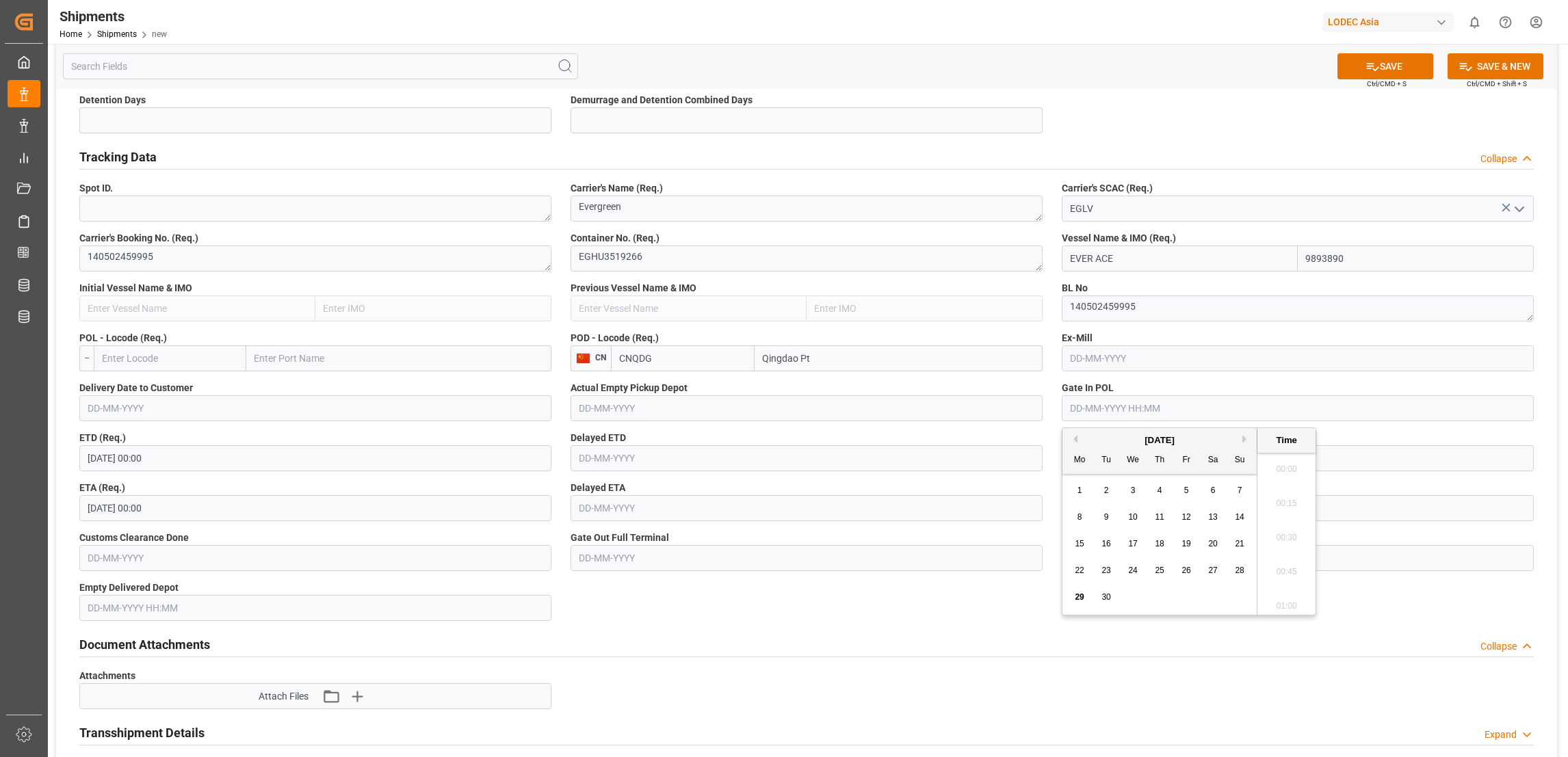
click at [1141, 413] on input "text" at bounding box center [1297, 408] width 472 height 26
click at [1184, 373] on div "Ex-Mill" at bounding box center [1297, 351] width 491 height 50
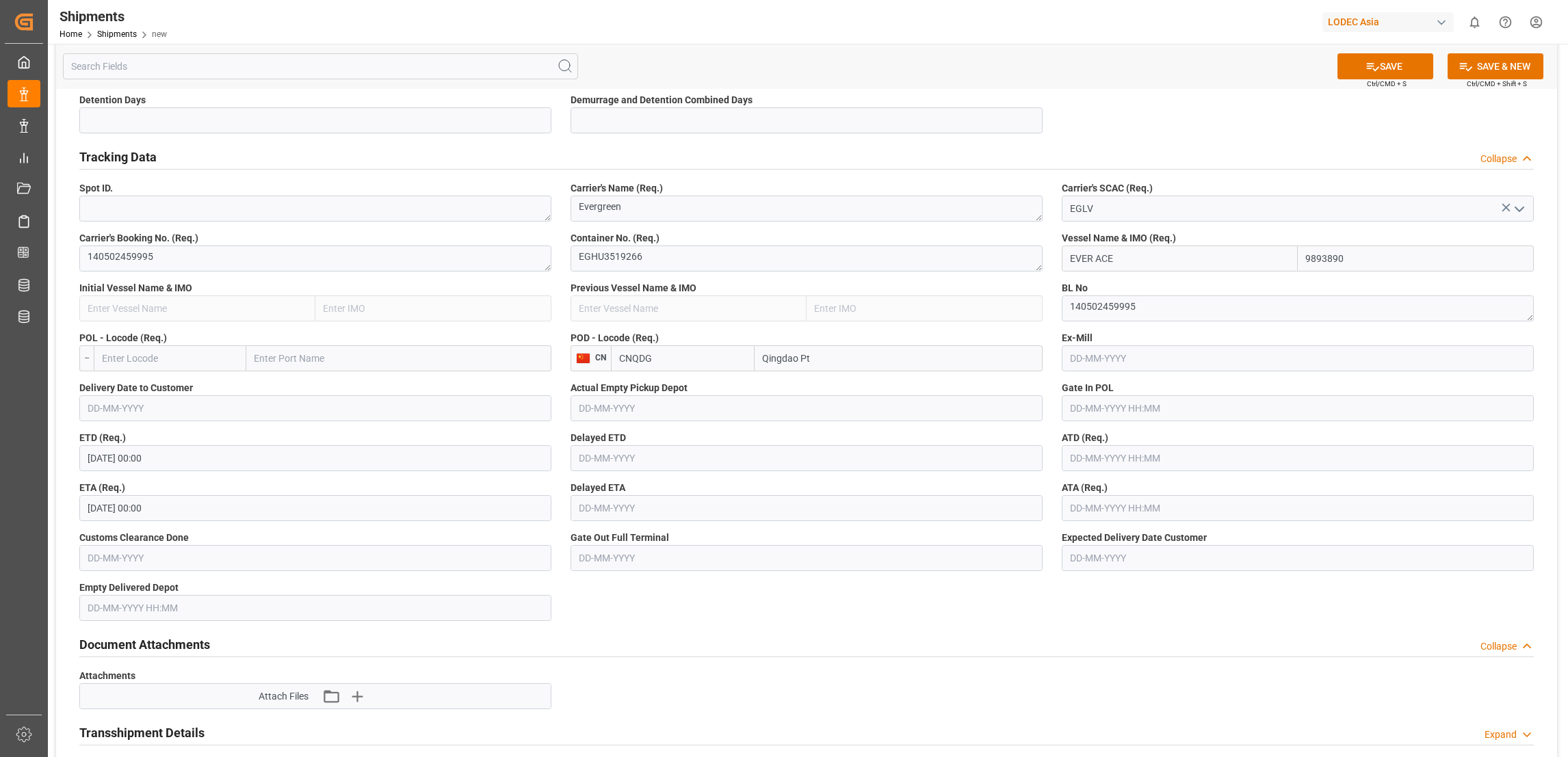
click at [1161, 458] on input "text" at bounding box center [1297, 457] width 472 height 26
click at [1239, 622] on span "28" at bounding box center [1239, 620] width 9 height 9
type input "[DATE] 00:00"
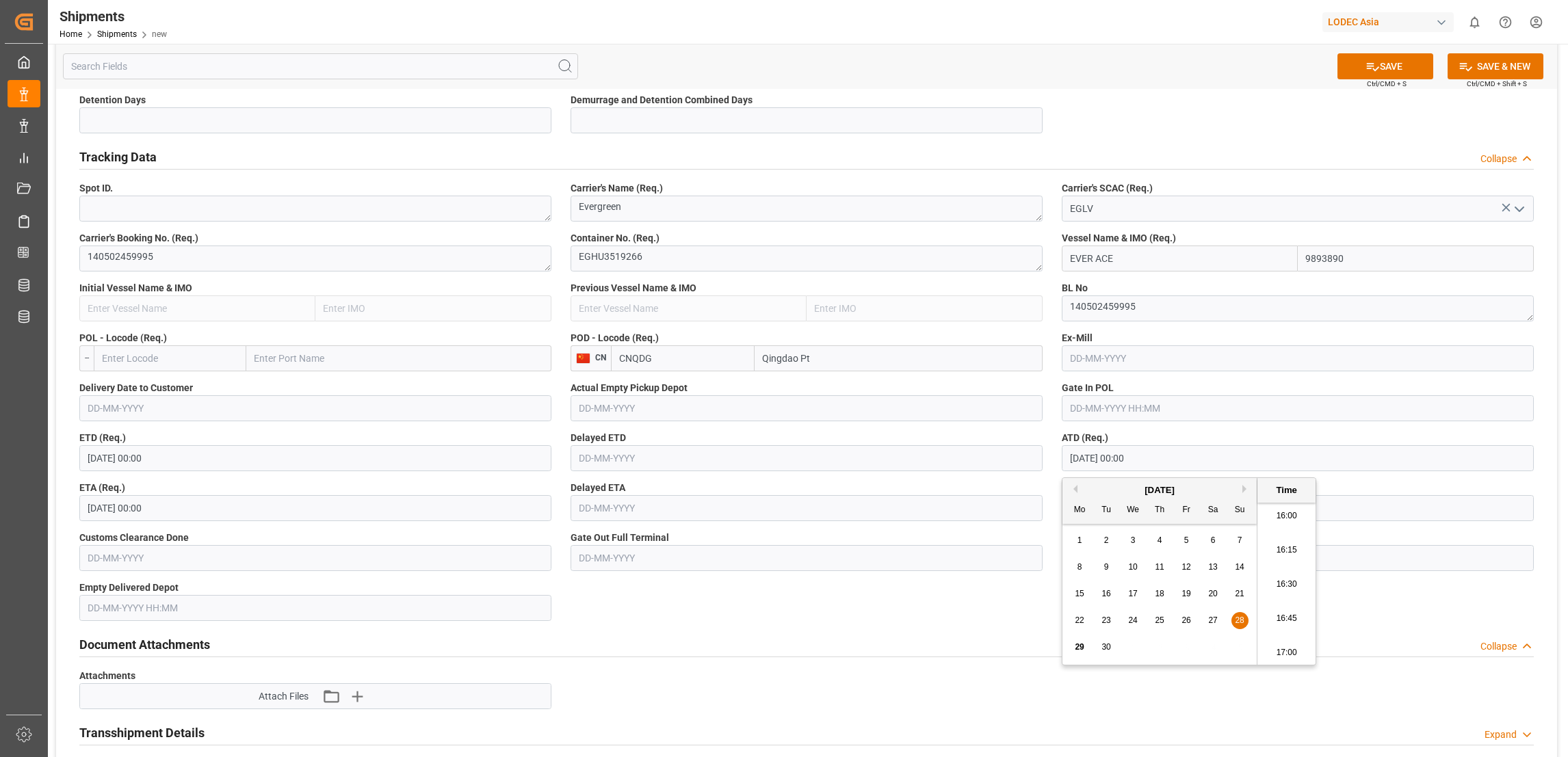
click at [1249, 372] on div "Ex-Mill" at bounding box center [1297, 351] width 491 height 50
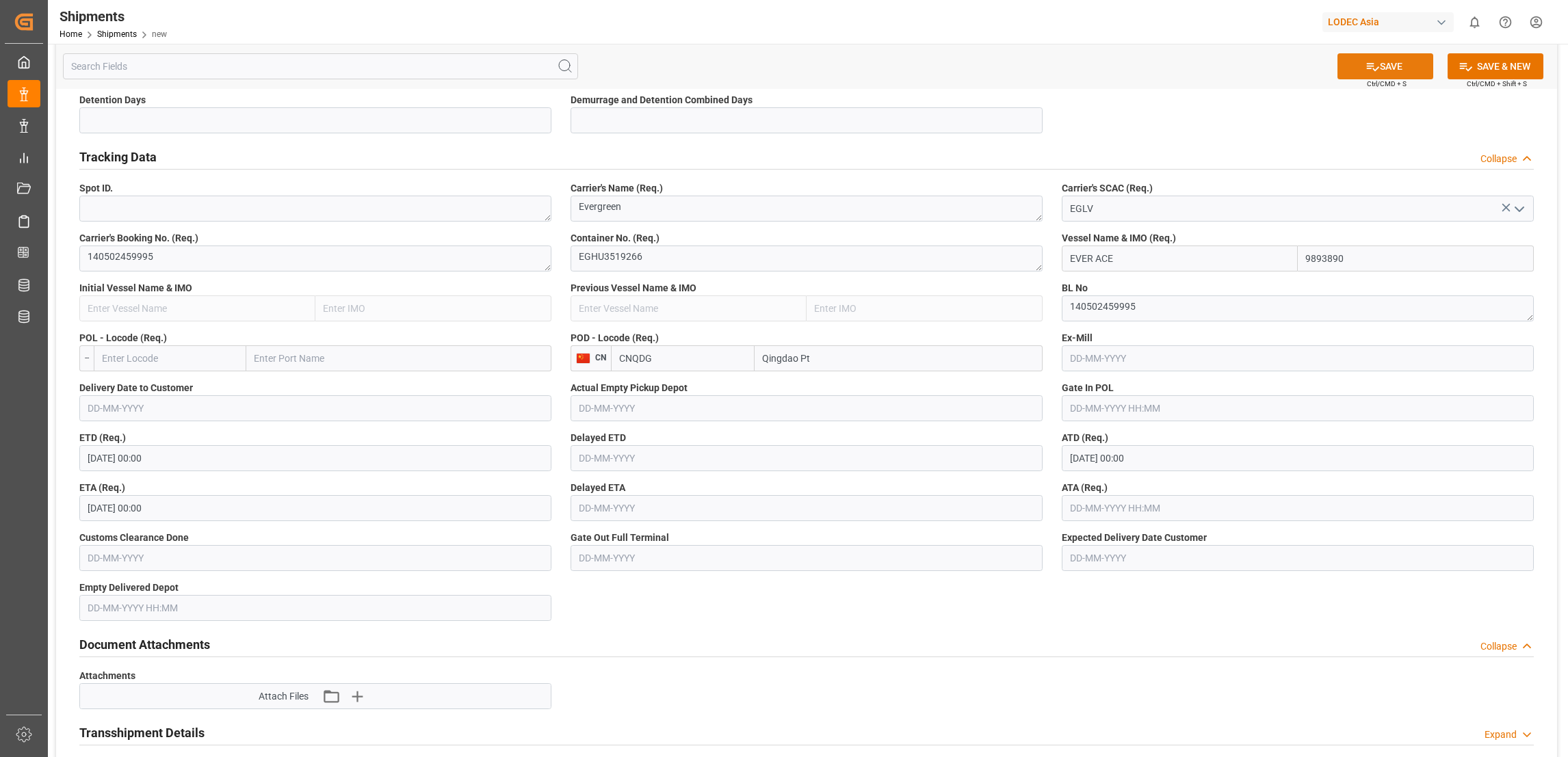
click at [1393, 70] on button "SAVE" at bounding box center [1385, 66] width 96 height 26
type textarea "Metal Paint"
type textarea "[PERSON_NAME]"
type textarea "Evergreen"
type input "EVER ACE"
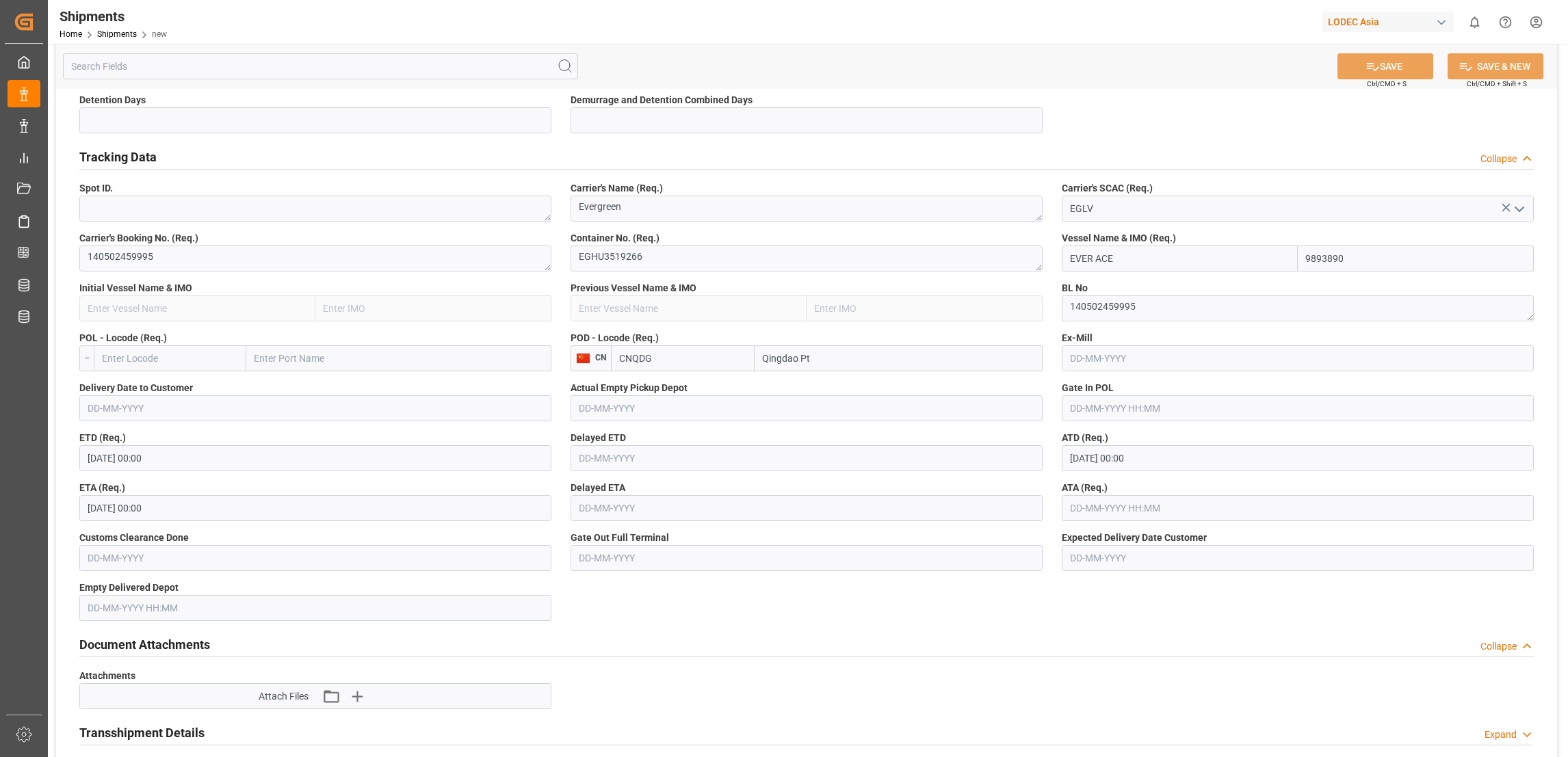
type input "9893890"
type textarea "3255497faee0"
type textarea "1"
type textarea "[DATE] 00:00:00"
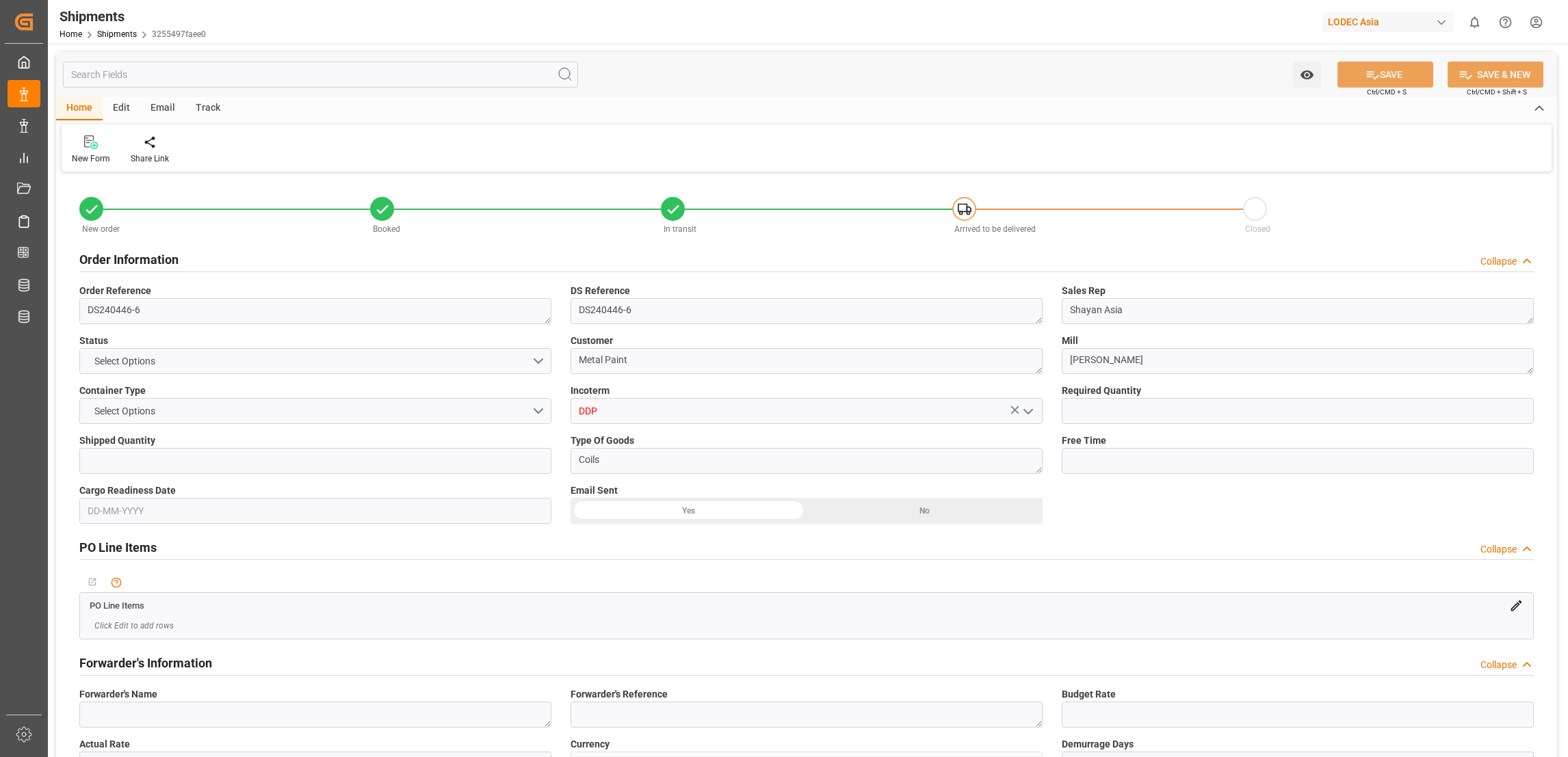
type input "1"
type input "9893890"
type input "CNQDG"
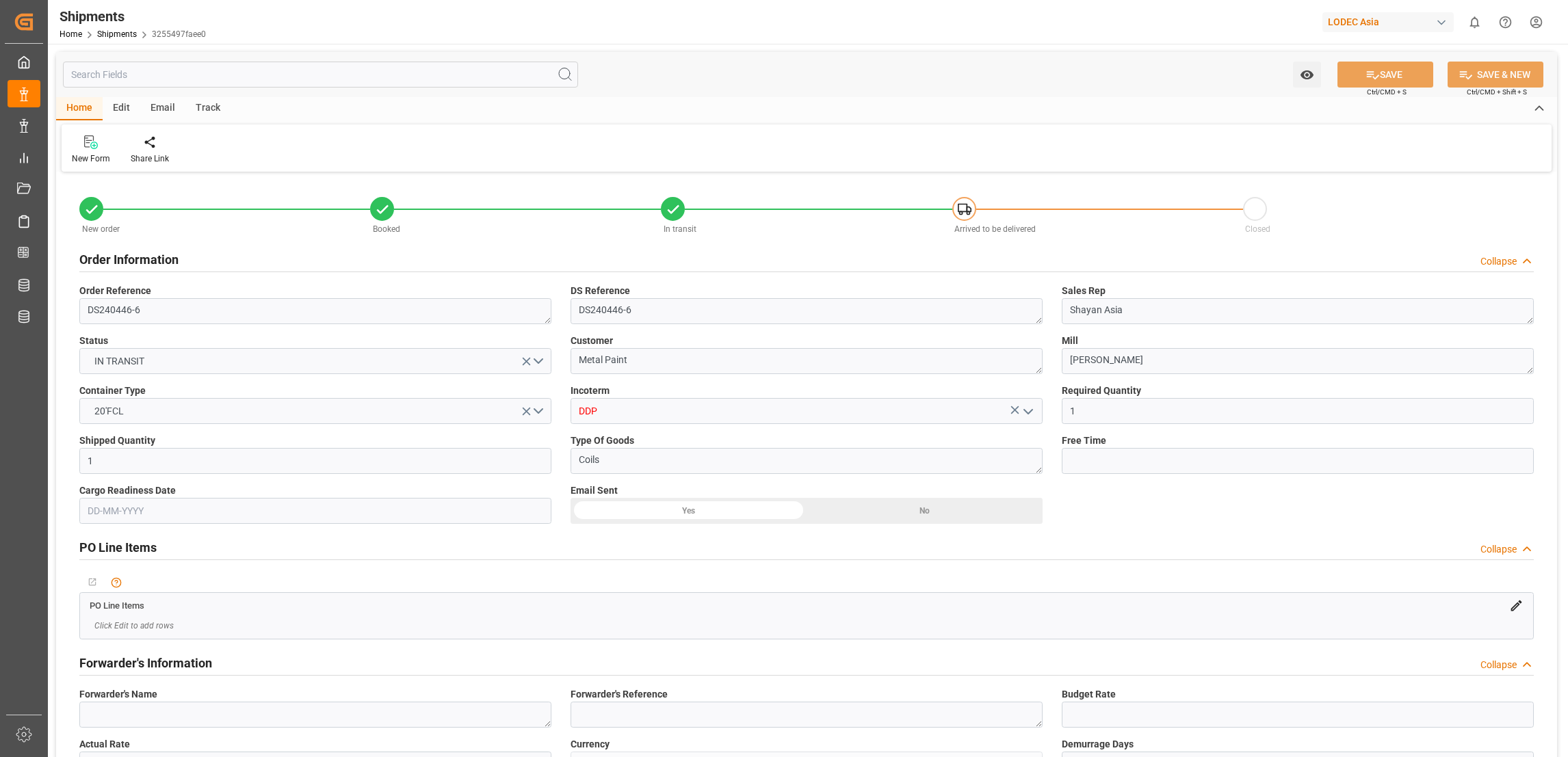
type input "[DATE] 00:00"
click at [210, 109] on div "Track" at bounding box center [207, 109] width 45 height 23
click at [87, 157] on div "Tracking" at bounding box center [87, 158] width 32 height 12
